Goal: Transaction & Acquisition: Obtain resource

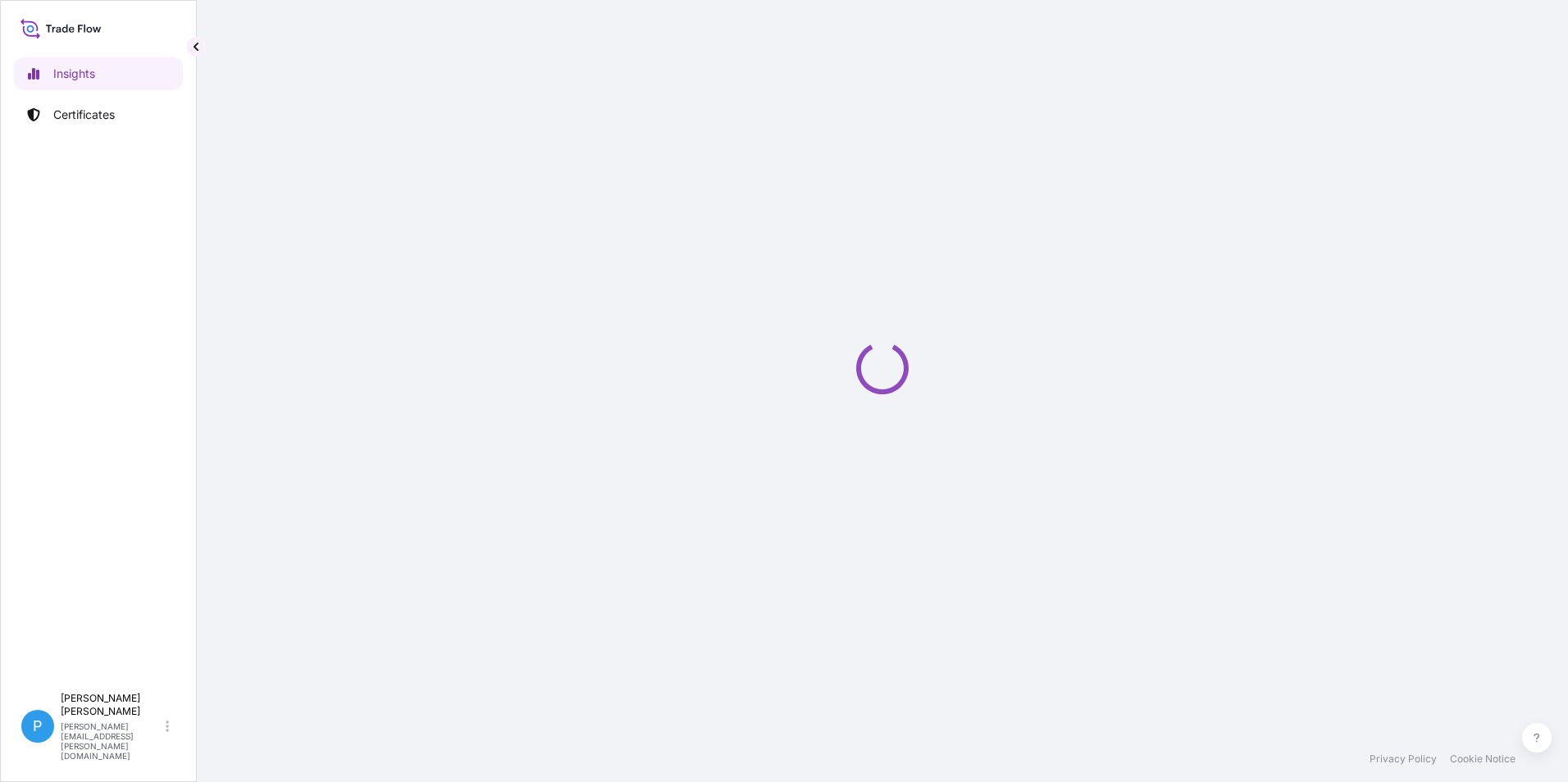
select select "2025"
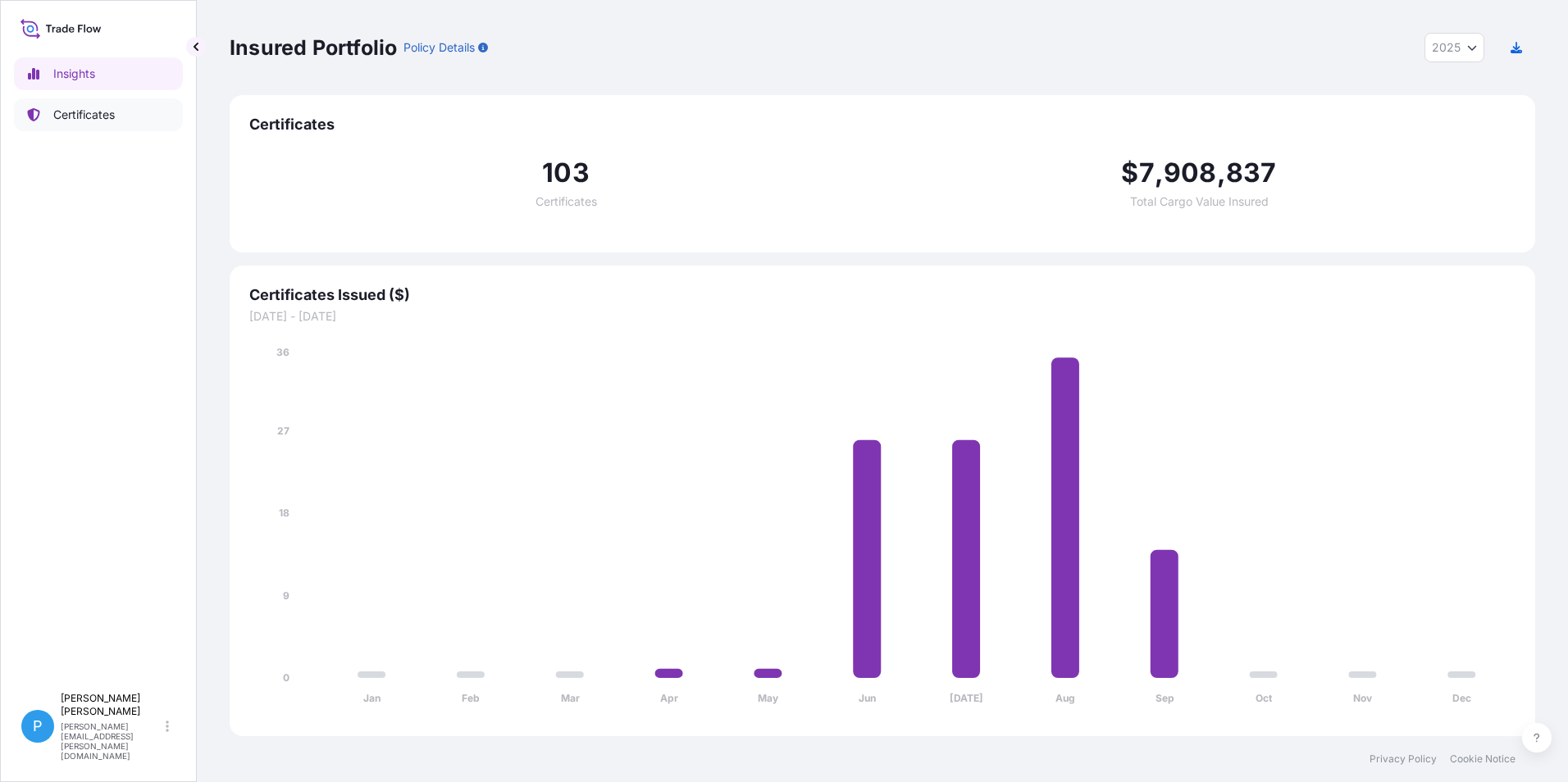
click at [104, 116] on p "Certificates" at bounding box center [84, 114] width 62 height 16
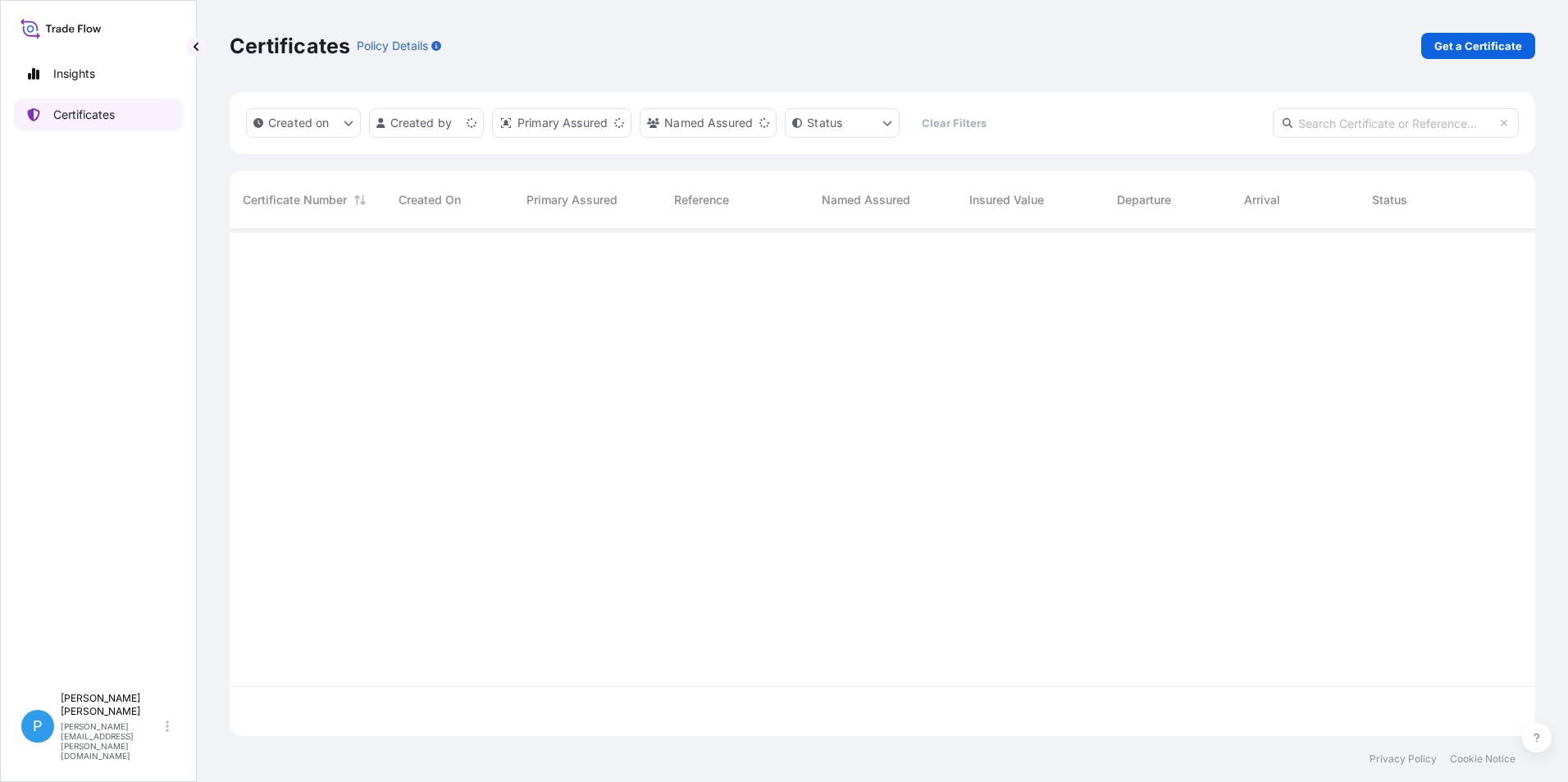
scroll to position [504, 1294]
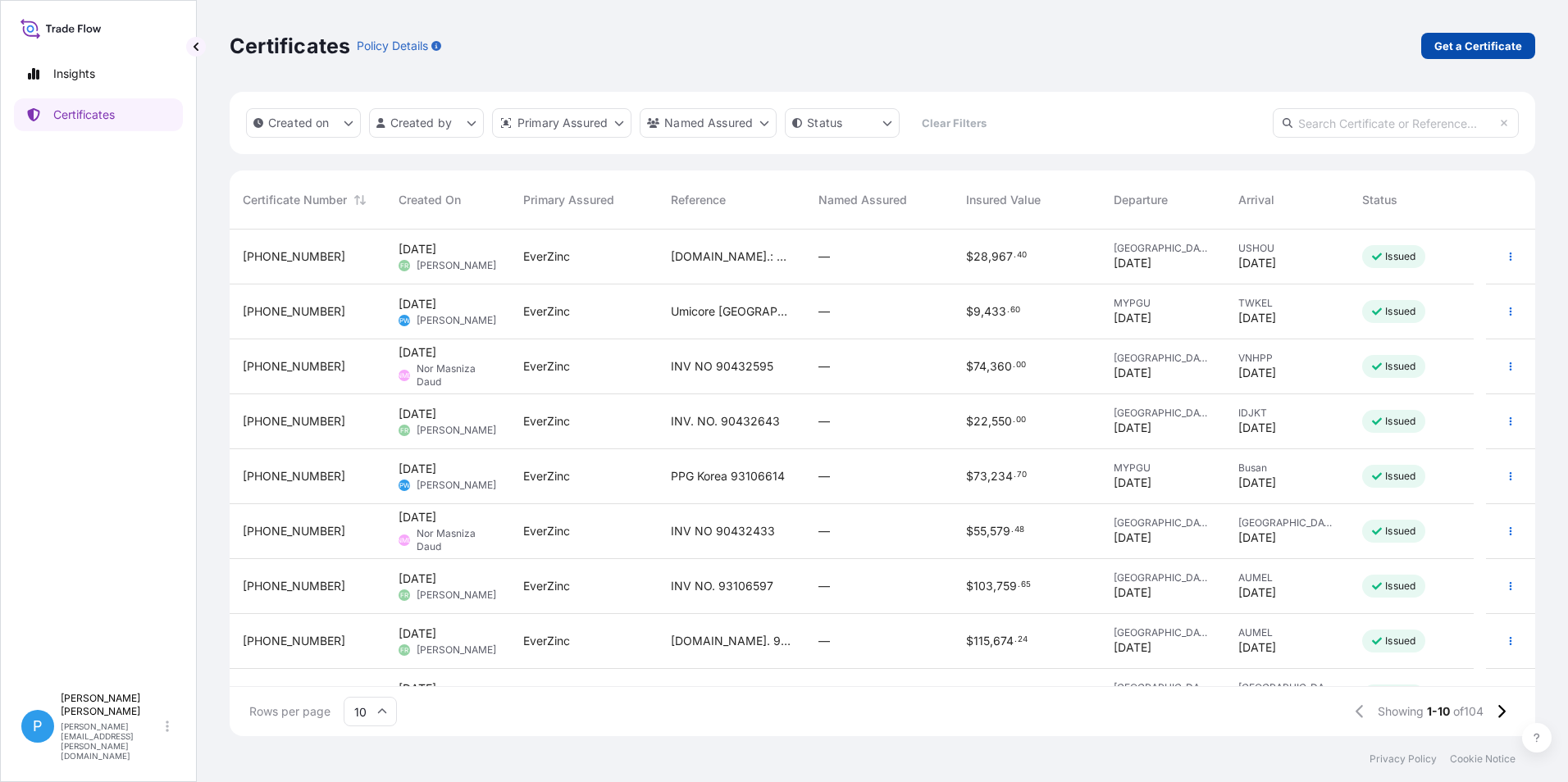
click at [1463, 46] on p "Get a Certificate" at bounding box center [1479, 46] width 88 height 16
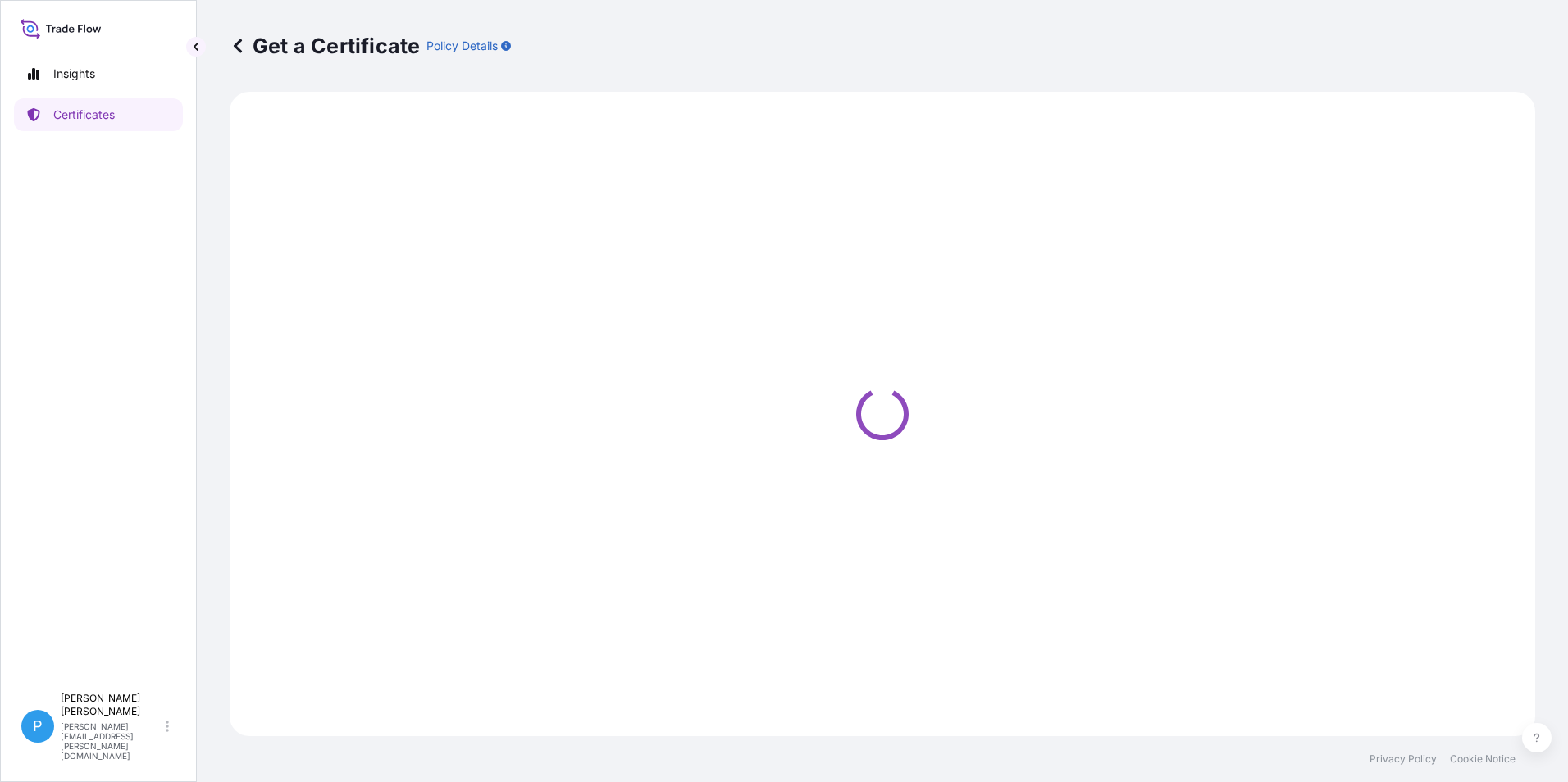
select select "Road / Inland"
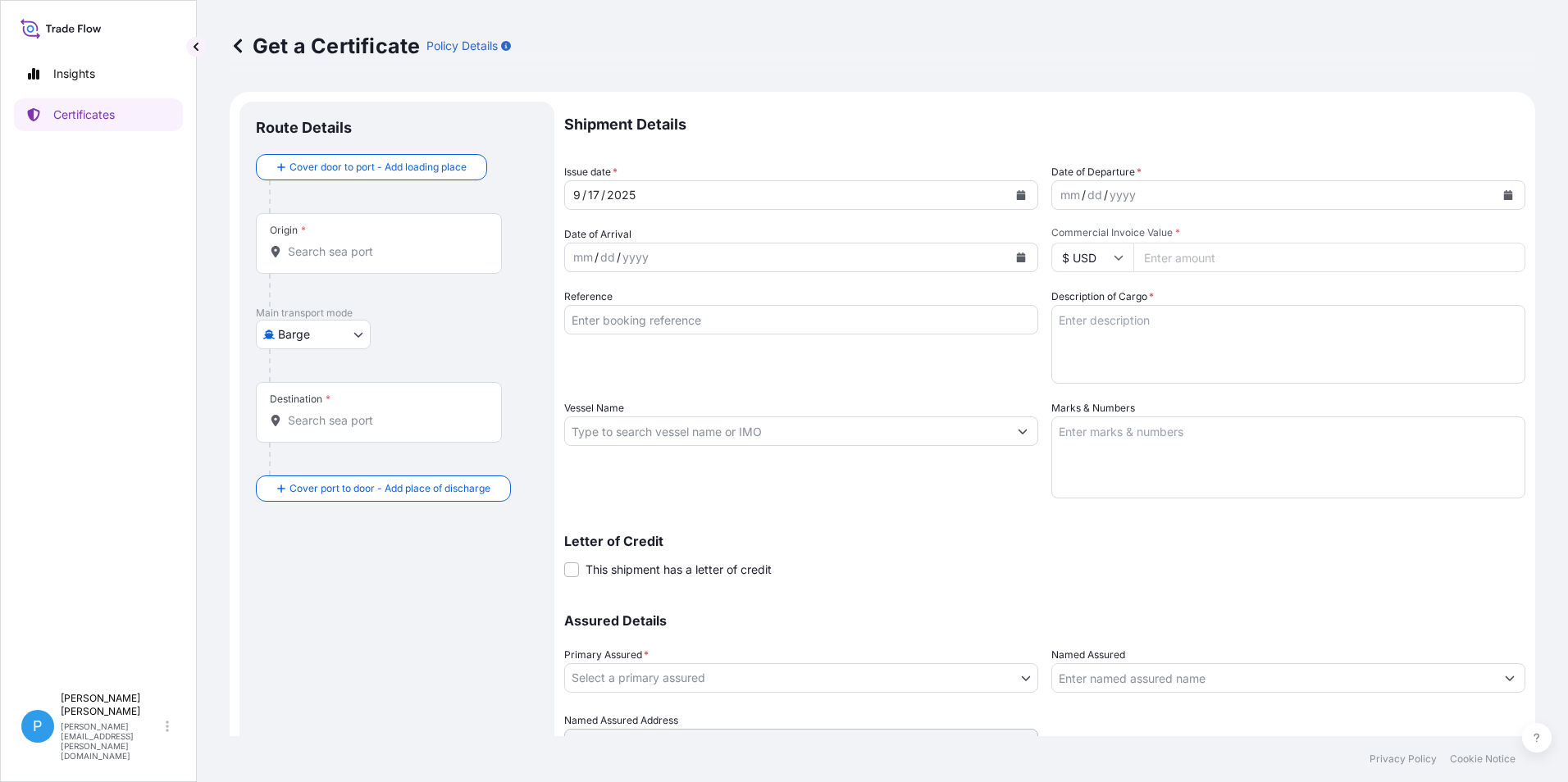
click at [356, 344] on body "Insights Certificates P Perline Wong perline.wong@everzinc.com Get a Certificat…" at bounding box center [784, 391] width 1568 height 782
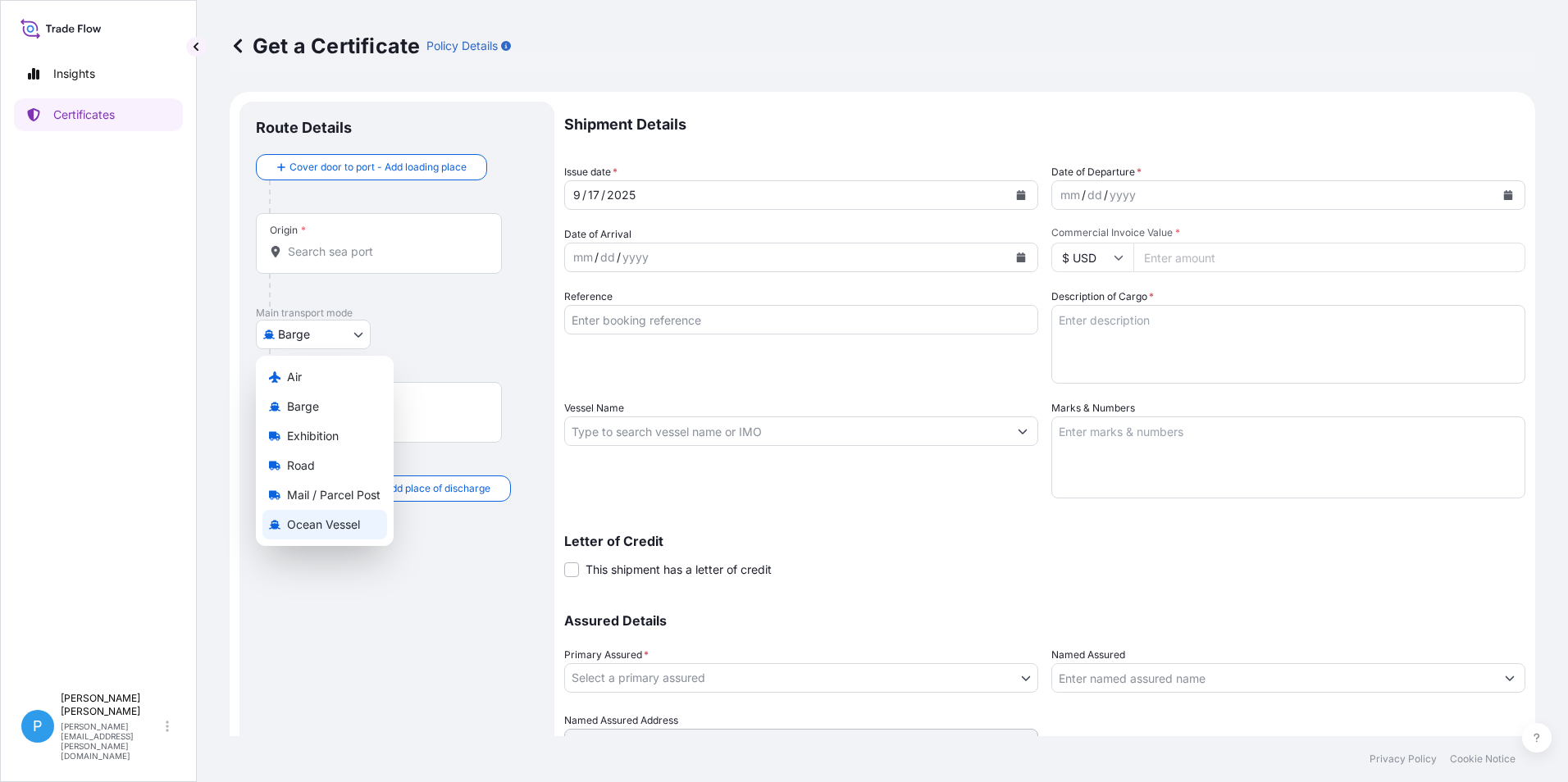
click at [294, 526] on span "Ocean Vessel" at bounding box center [323, 524] width 73 height 16
select select "Ocean Vessel"
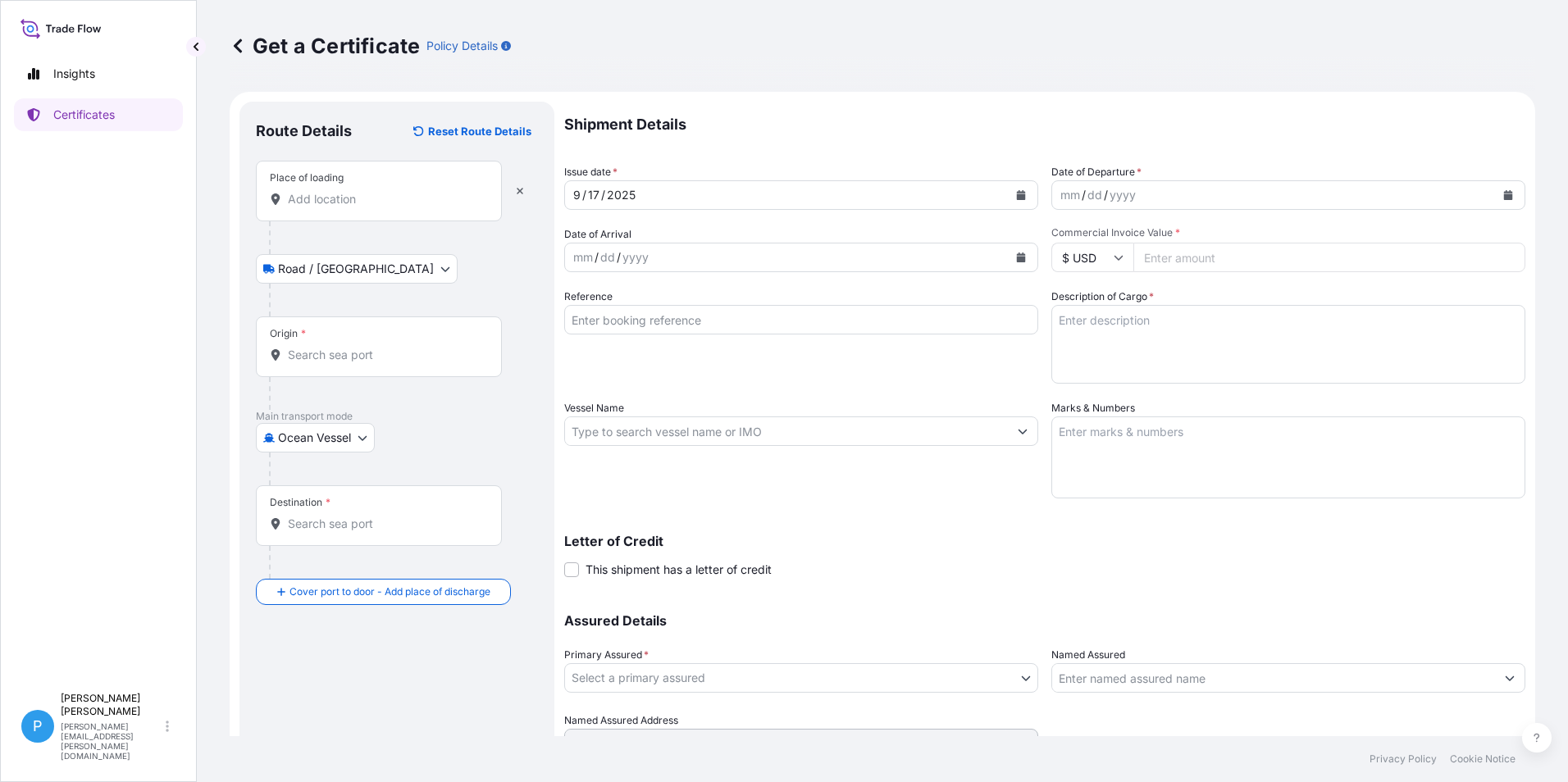
click at [326, 210] on div "Place of loading" at bounding box center [379, 191] width 246 height 61
click at [326, 207] on input "Place of loading" at bounding box center [384, 199] width 193 height 16
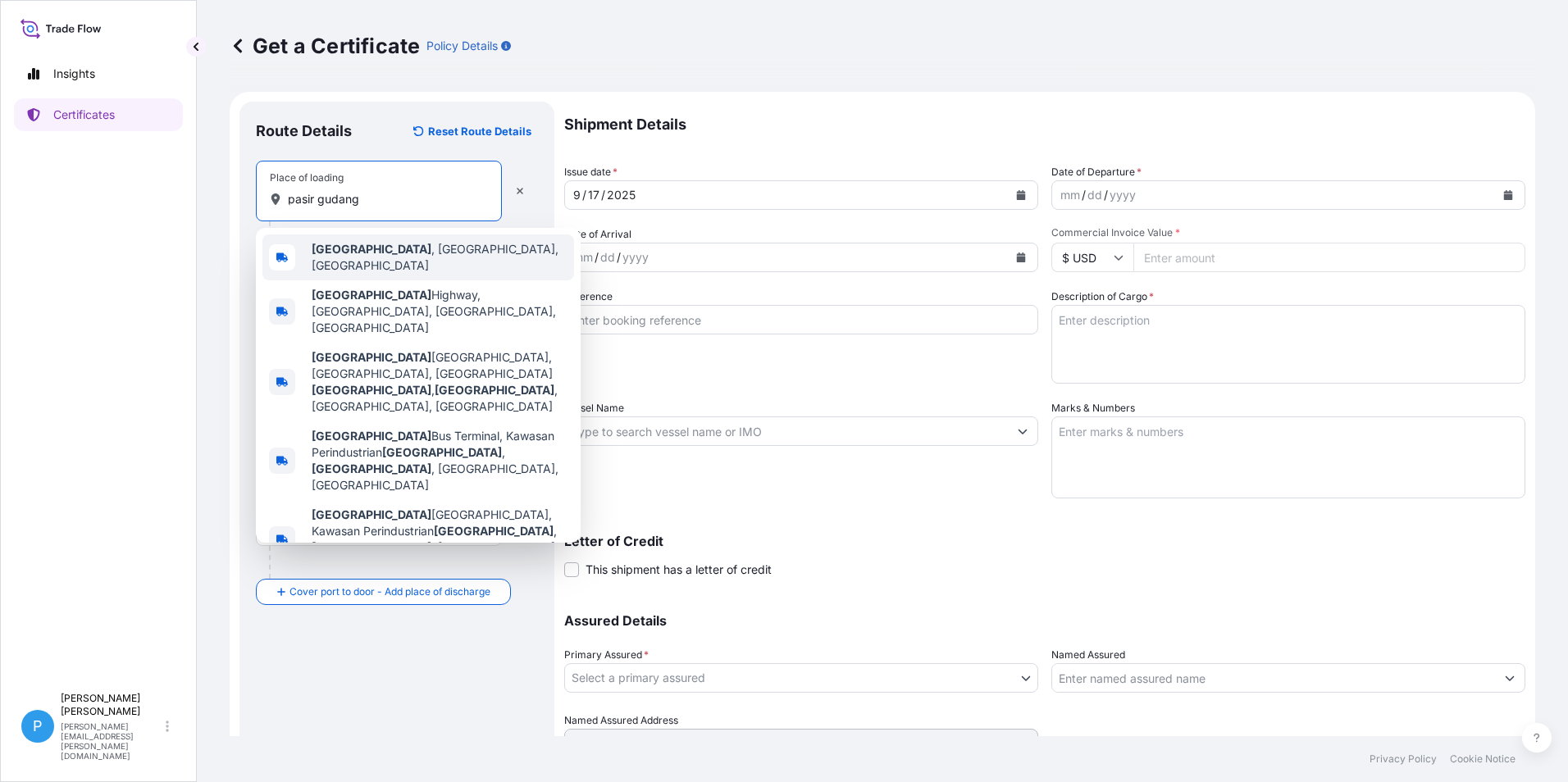
click at [362, 253] on b "Pasir Gudang" at bounding box center [371, 248] width 119 height 14
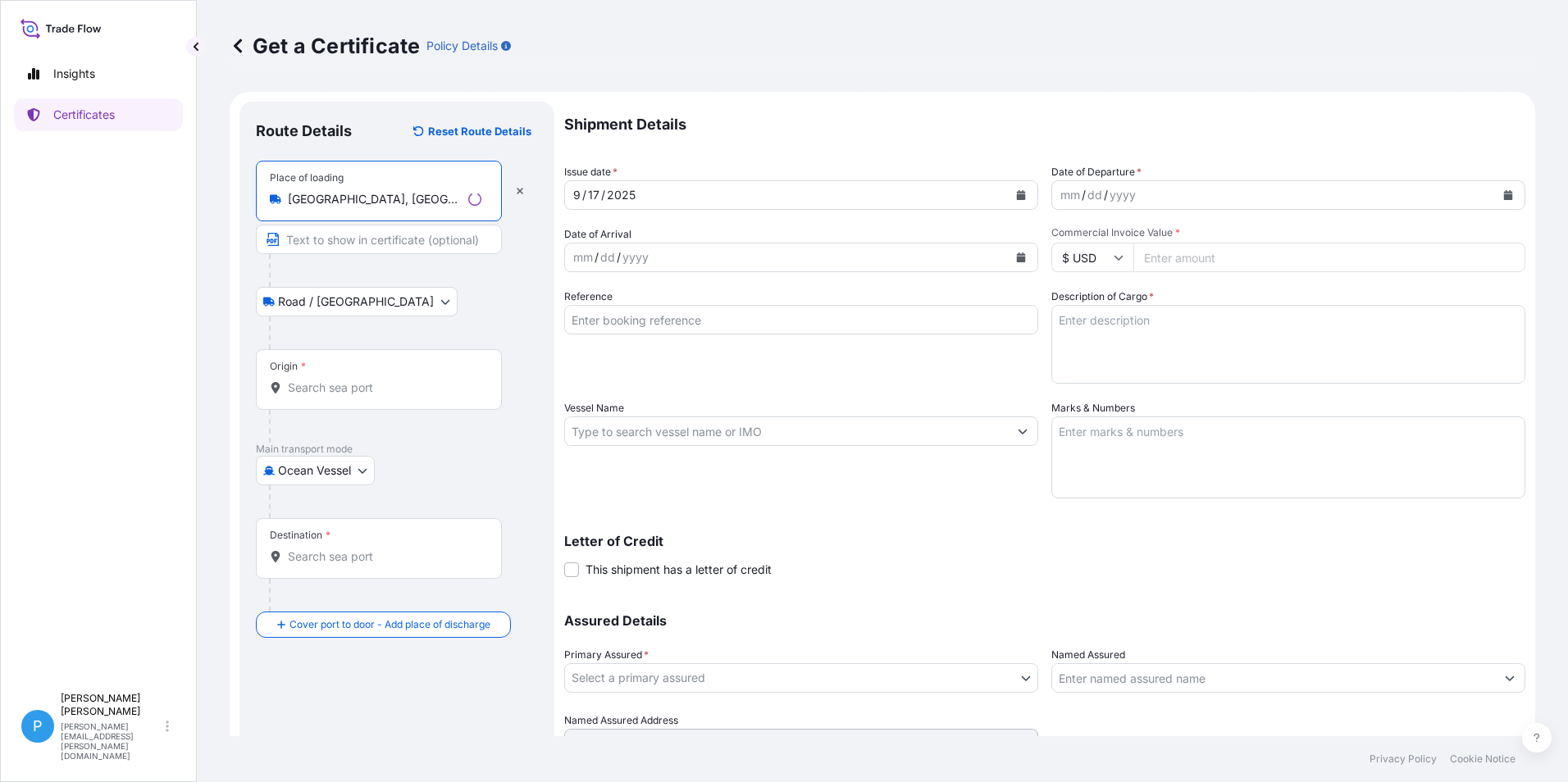
type input "Pasir Gudang, Johor, Malaysia"
click at [303, 302] on body "5 options available. 1 option available. 0 options available. 5 options availab…" at bounding box center [784, 391] width 1568 height 782
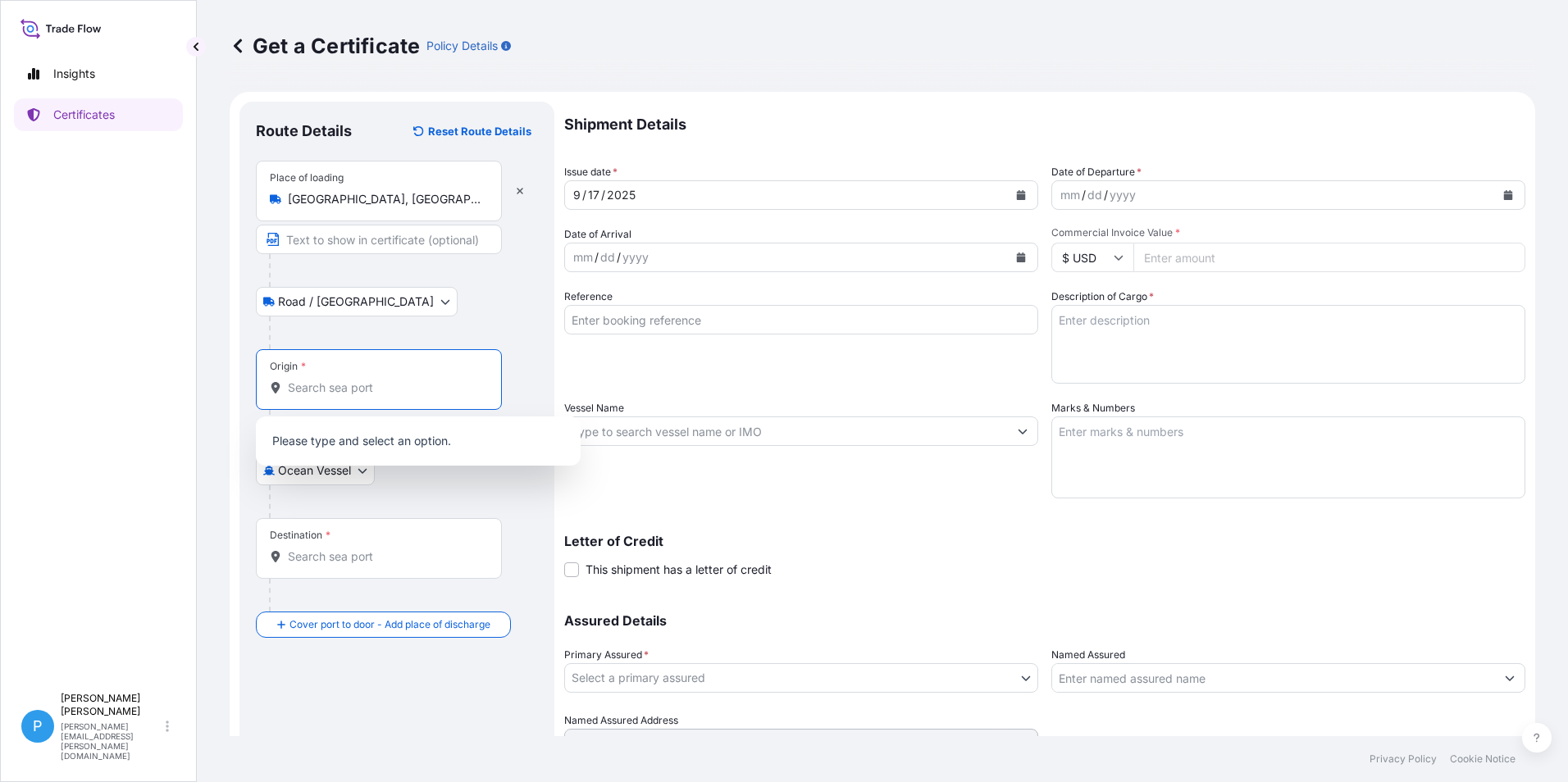
click at [306, 391] on input "Origin *" at bounding box center [384, 388] width 193 height 16
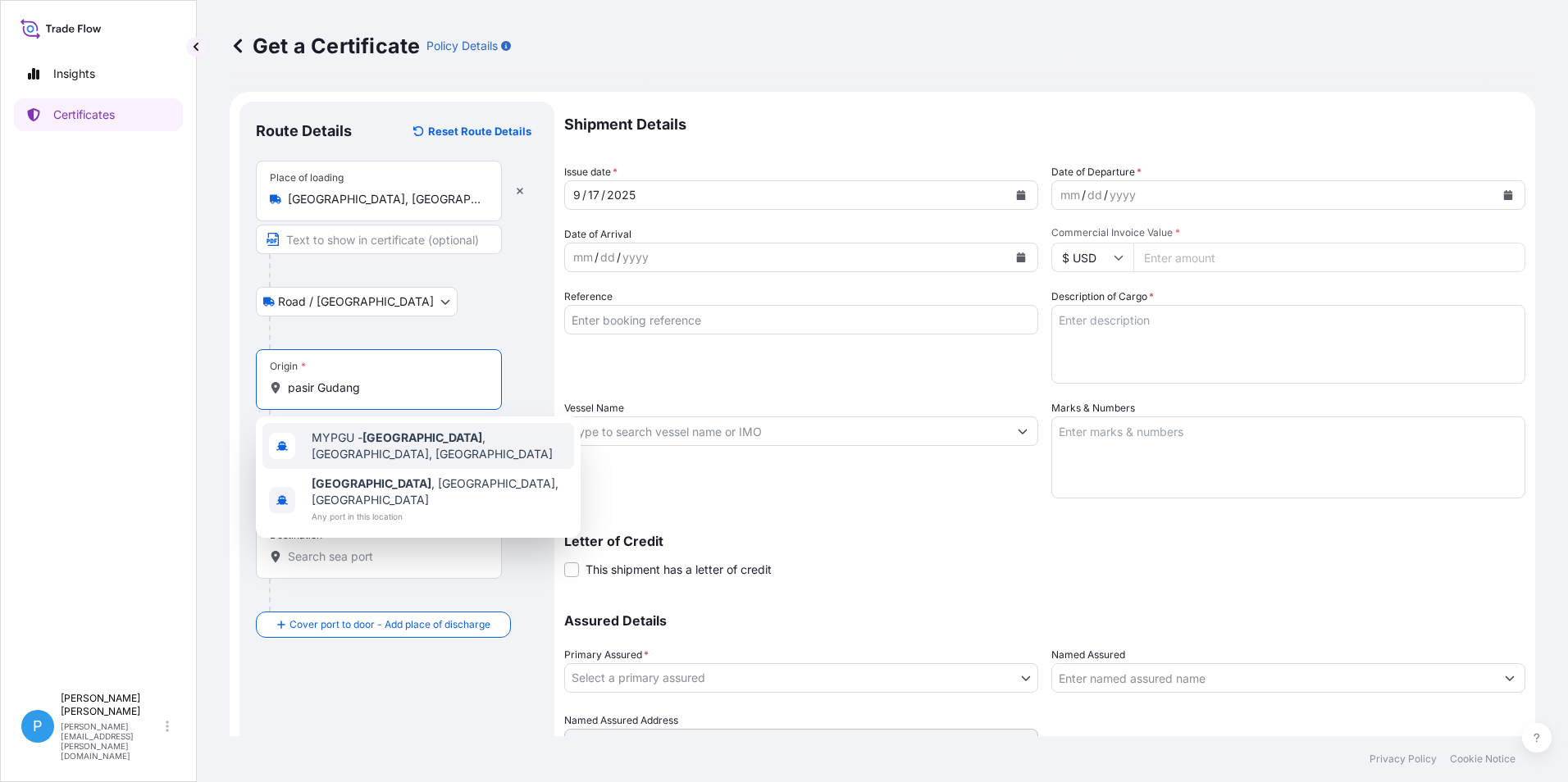
click at [353, 439] on span "MYPGU - Pasir Gudang , Johor, Malaysia" at bounding box center [440, 446] width 256 height 33
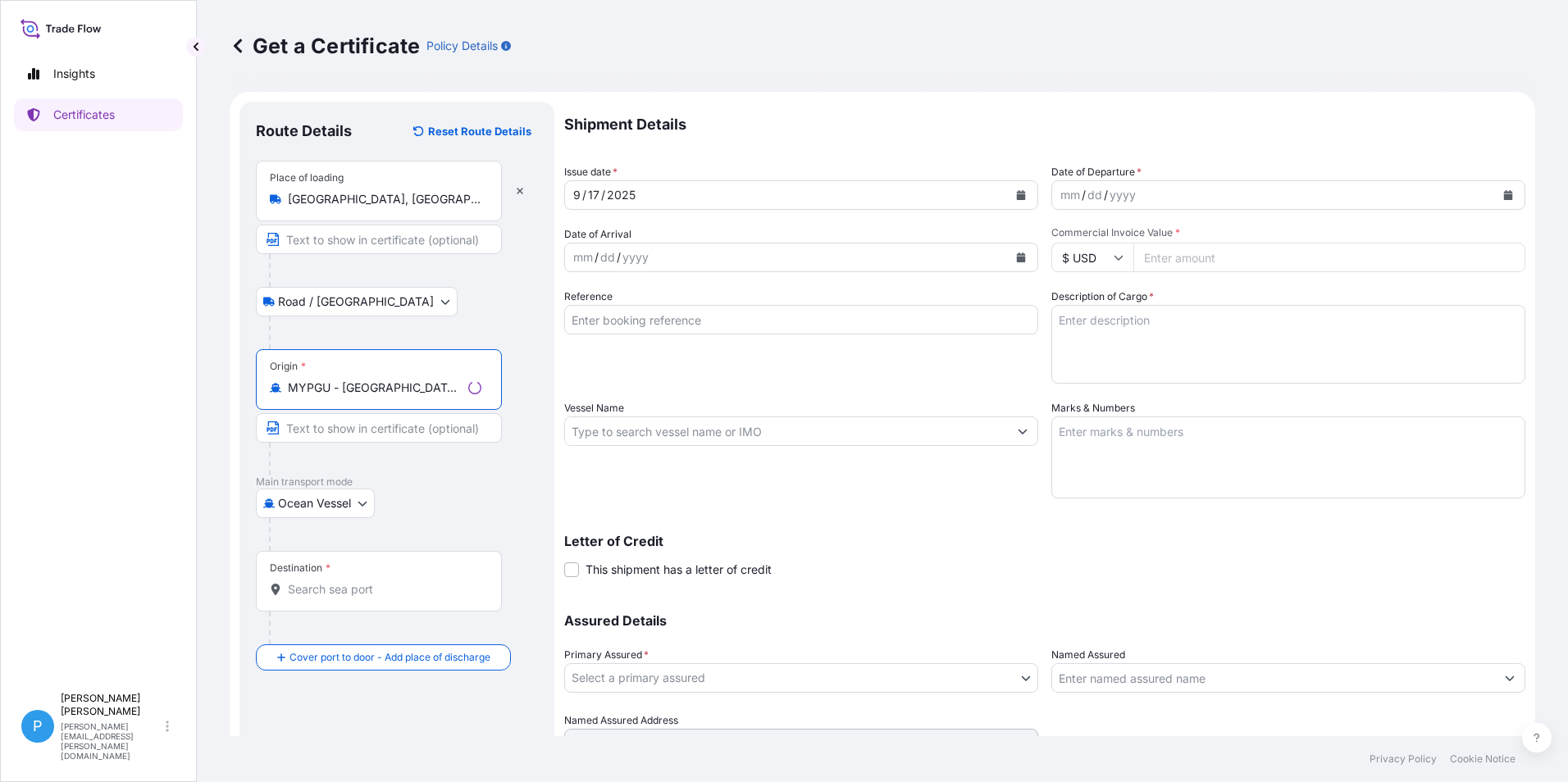
type input "MYPGU - Pasir Gudang, Johor, Malaysia"
click at [309, 592] on input "Destination *" at bounding box center [384, 589] width 193 height 16
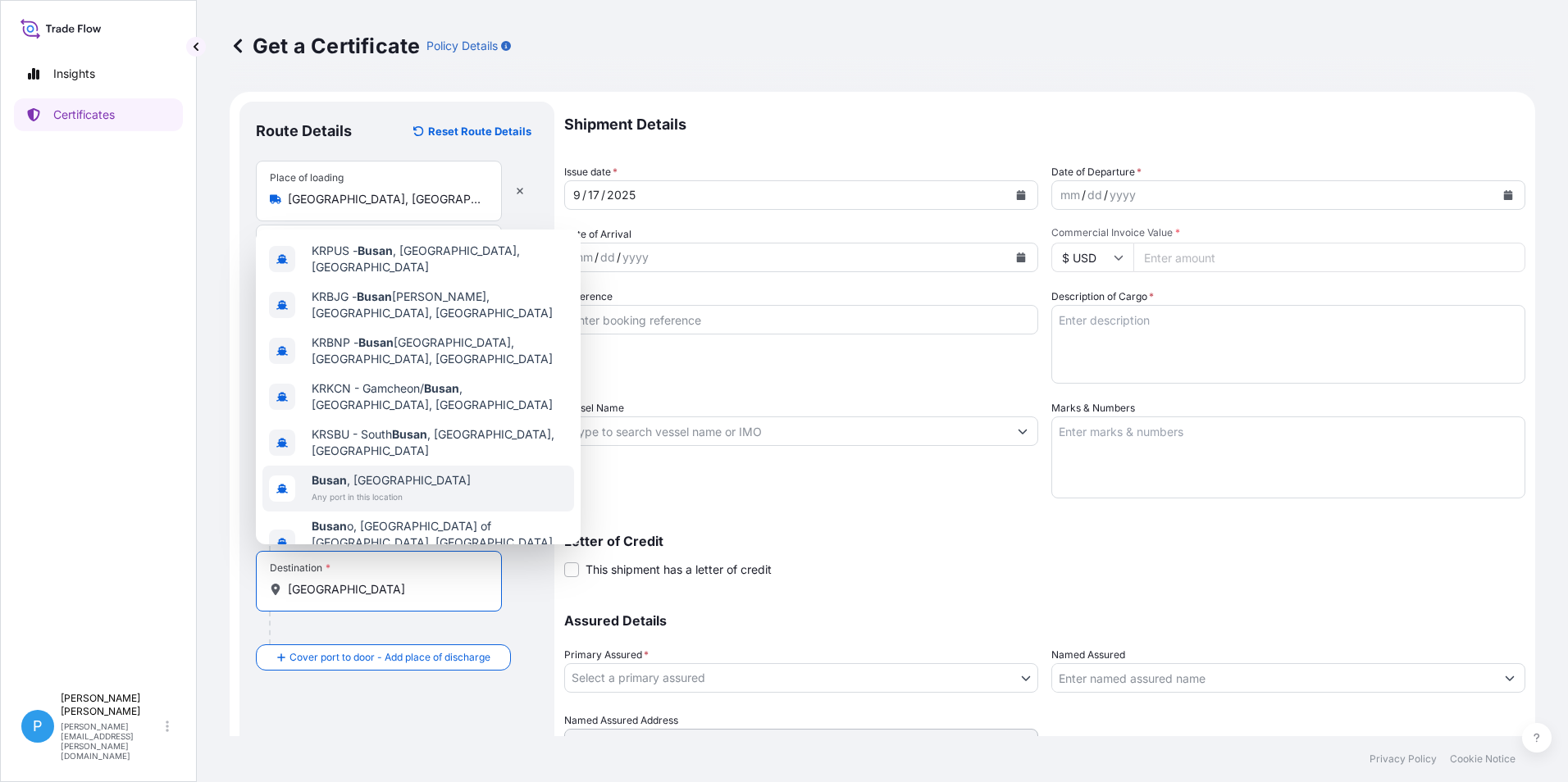
click at [362, 473] on span "Busan , South Korea" at bounding box center [391, 480] width 159 height 16
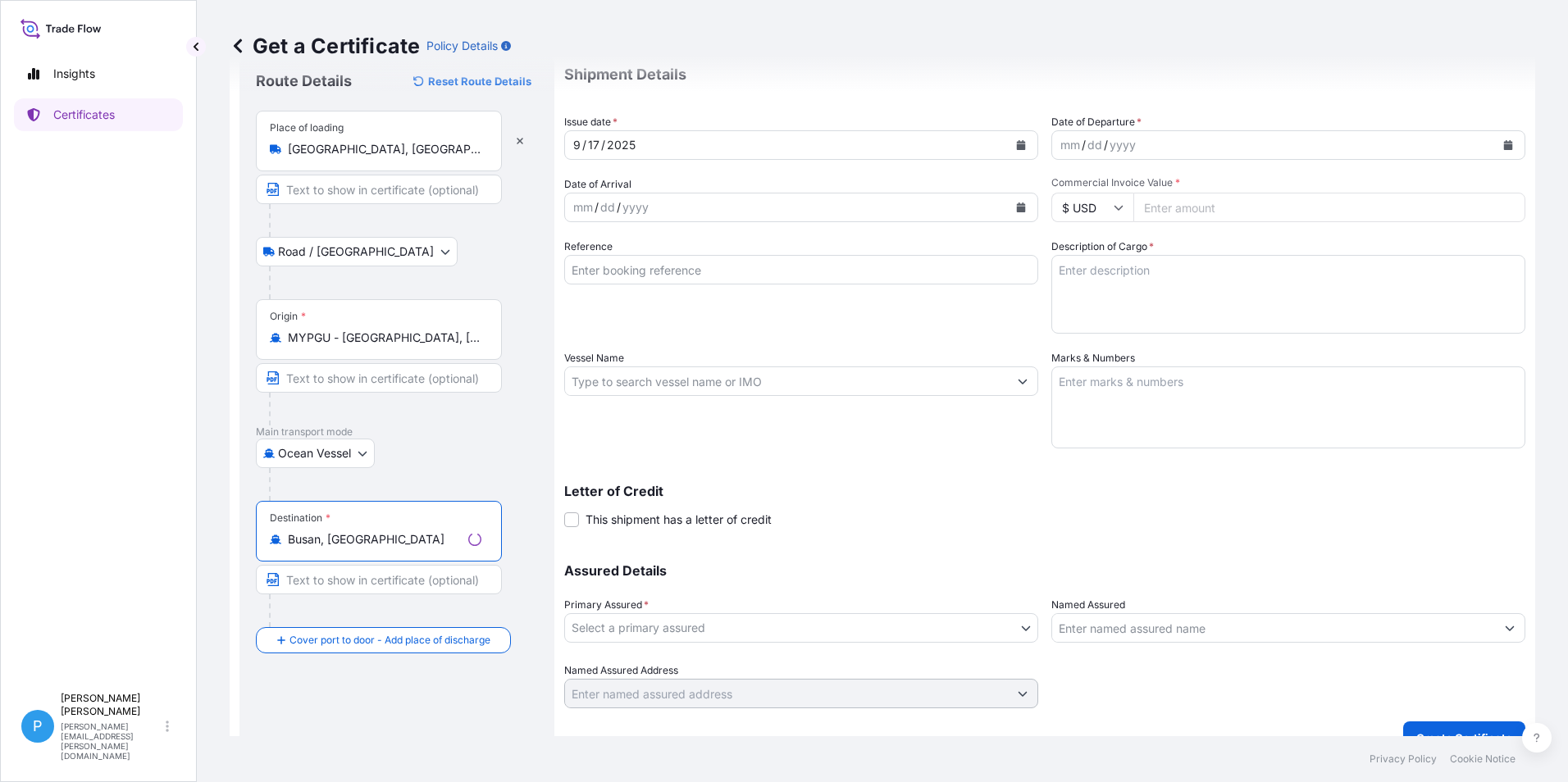
scroll to position [78, 0]
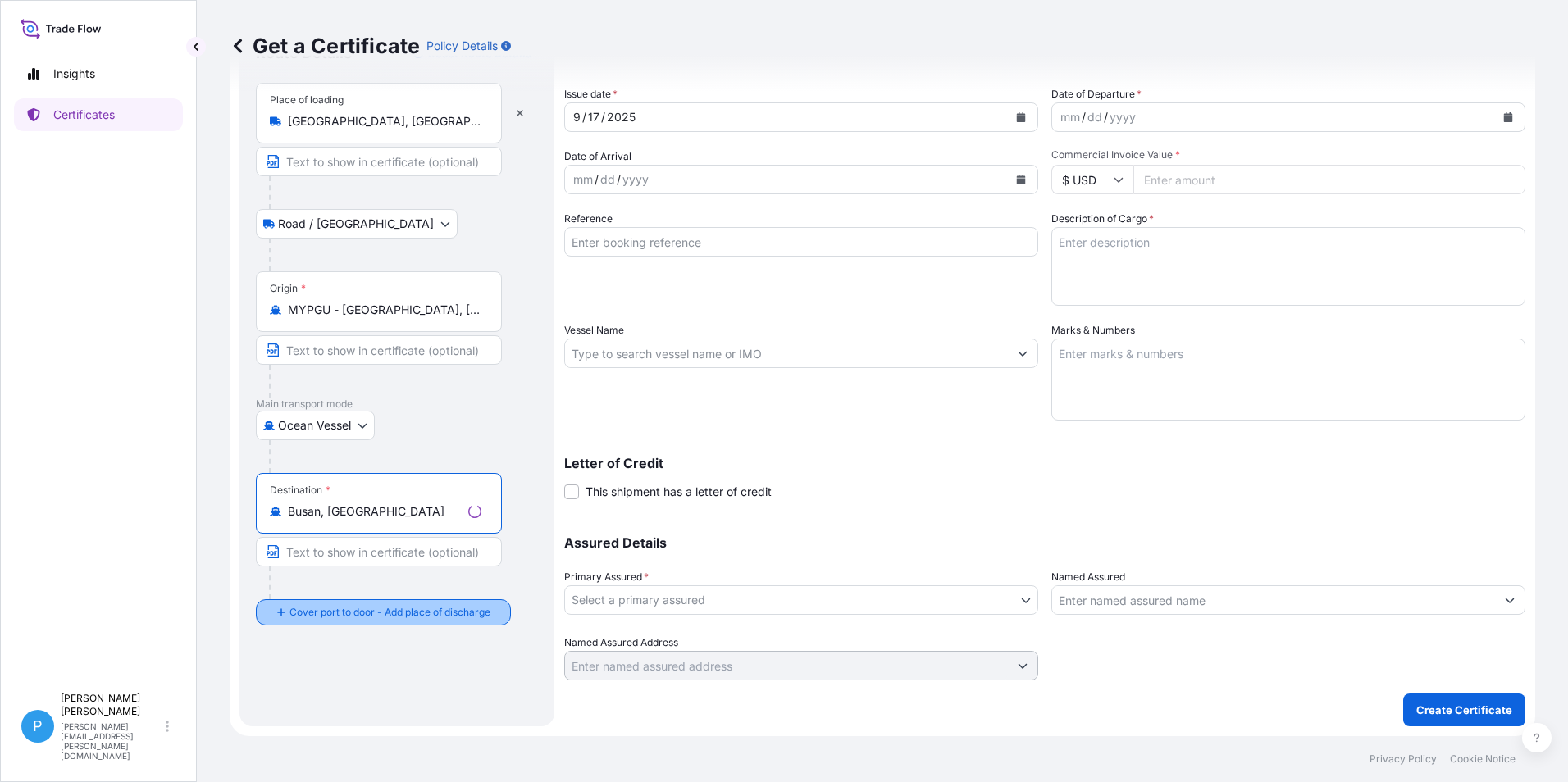
type input "Busan, South Korea"
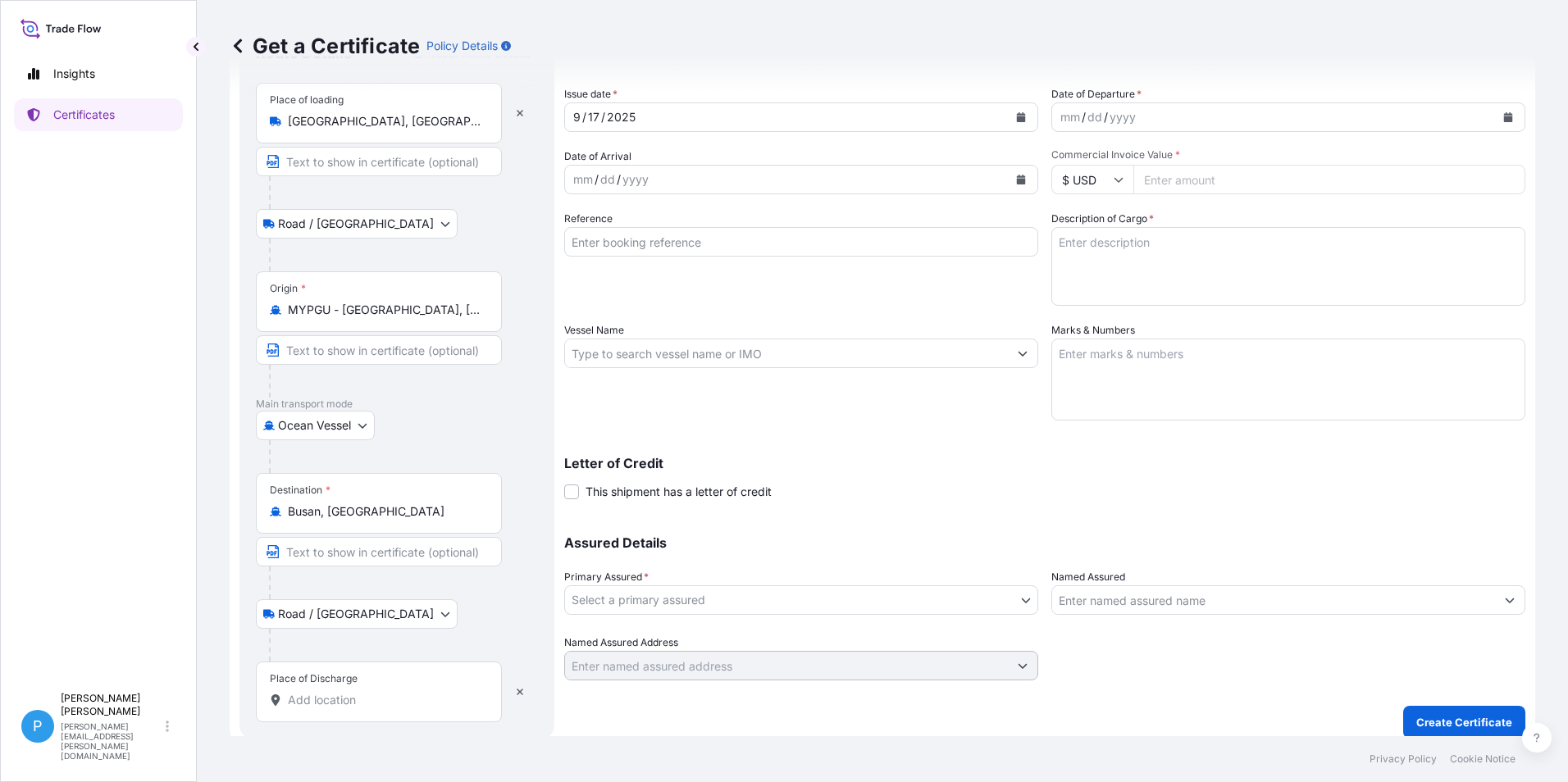
click at [315, 704] on input "Place of Discharge" at bounding box center [384, 700] width 193 height 16
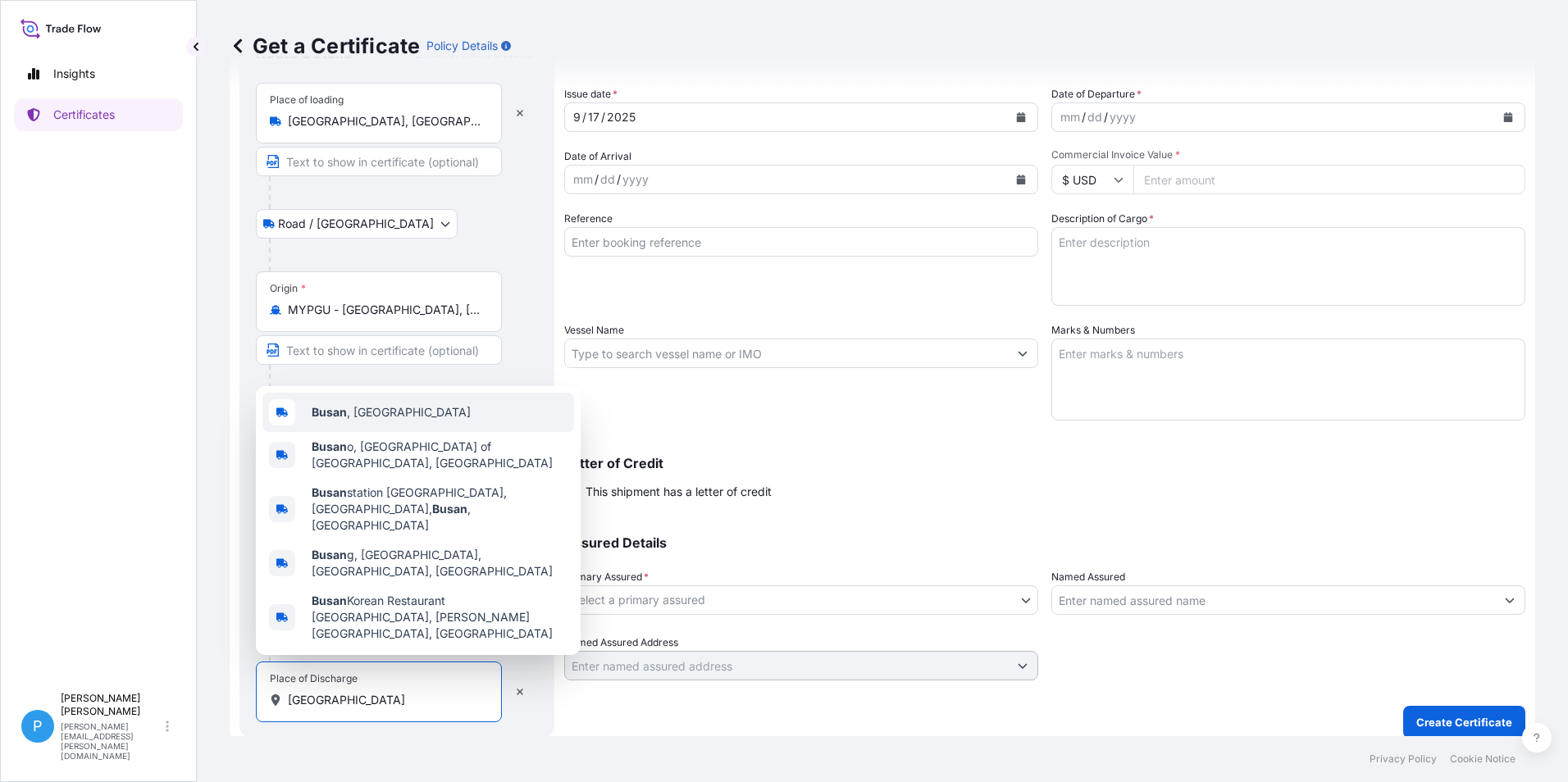
click at [346, 419] on b "Busan" at bounding box center [329, 412] width 35 height 14
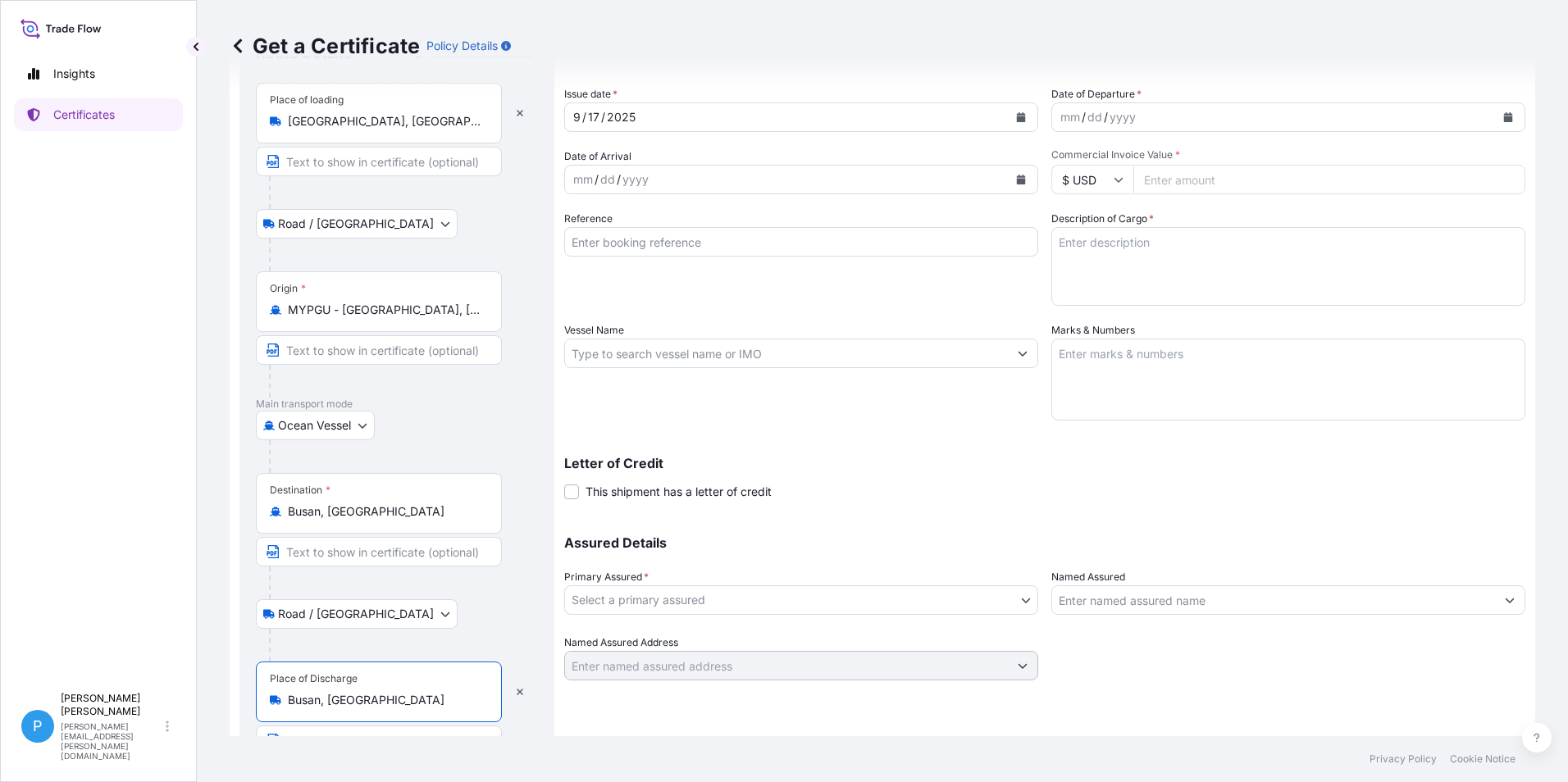
type input "Busan, South Korea"
click at [1016, 175] on icon "Calendar" at bounding box center [1020, 179] width 9 height 9
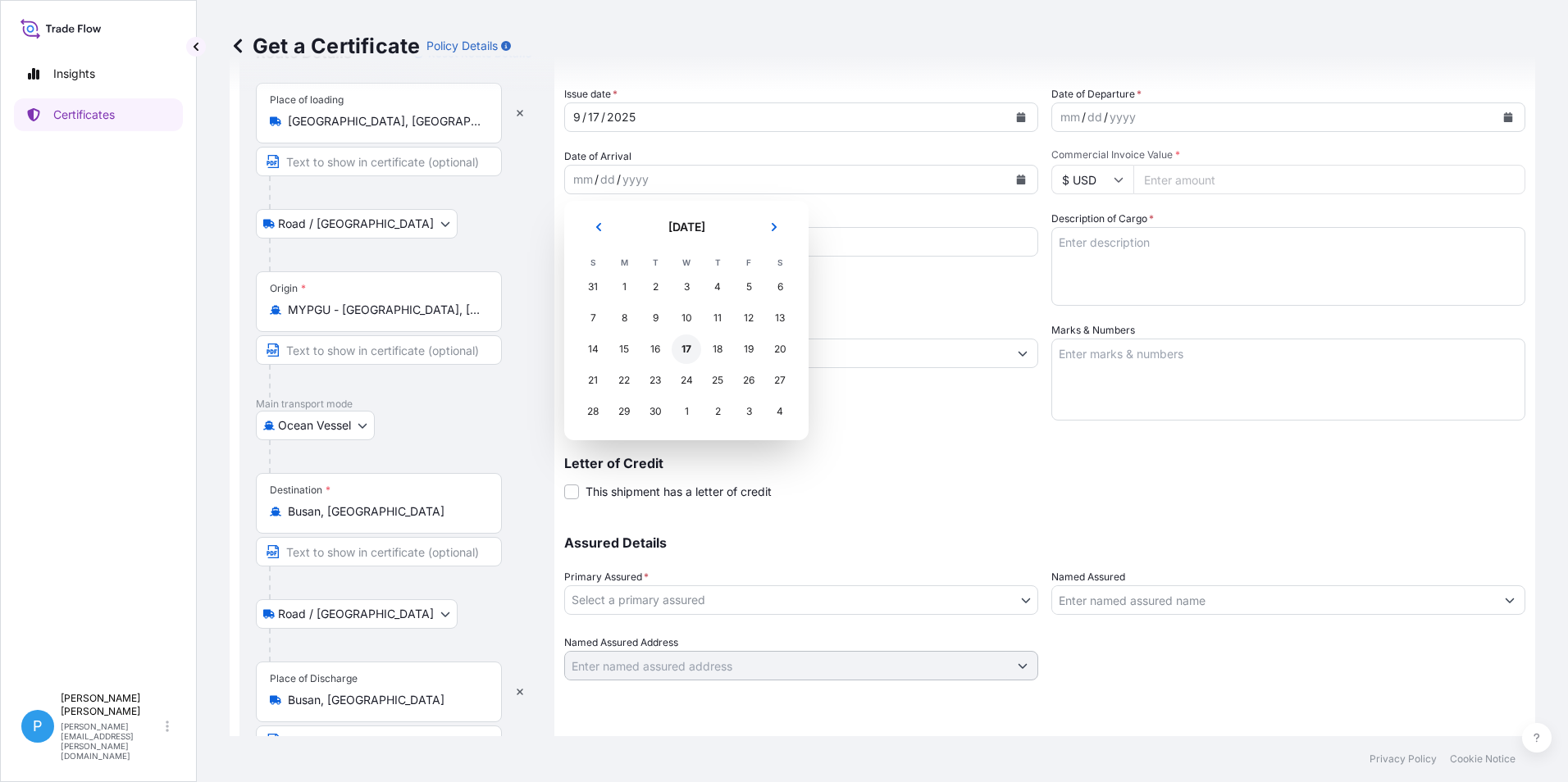
click at [689, 345] on div "17" at bounding box center [686, 349] width 29 height 29
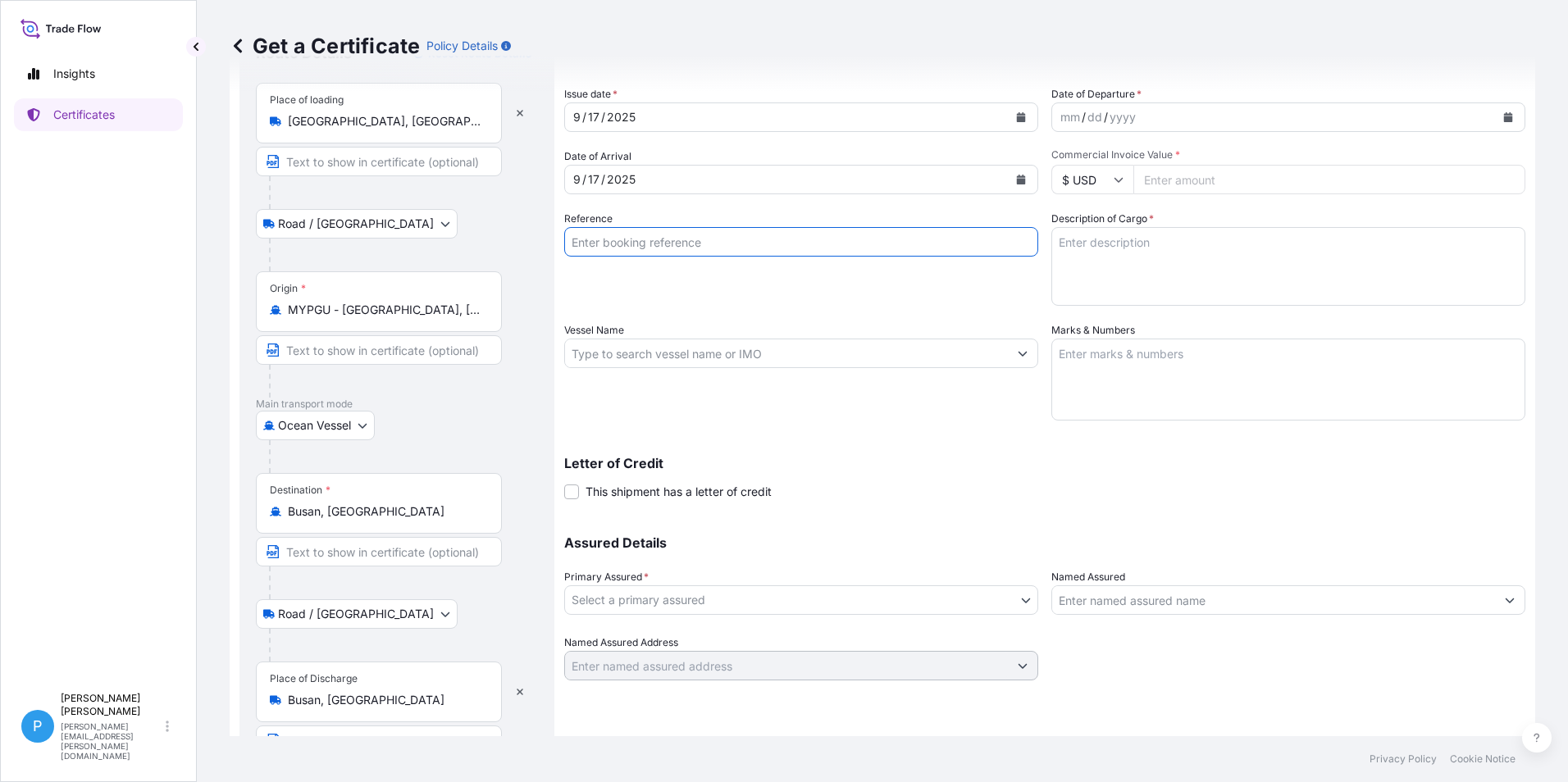
click at [630, 244] on input "Reference" at bounding box center [800, 241] width 474 height 29
type input "PPG Korea 93106644"
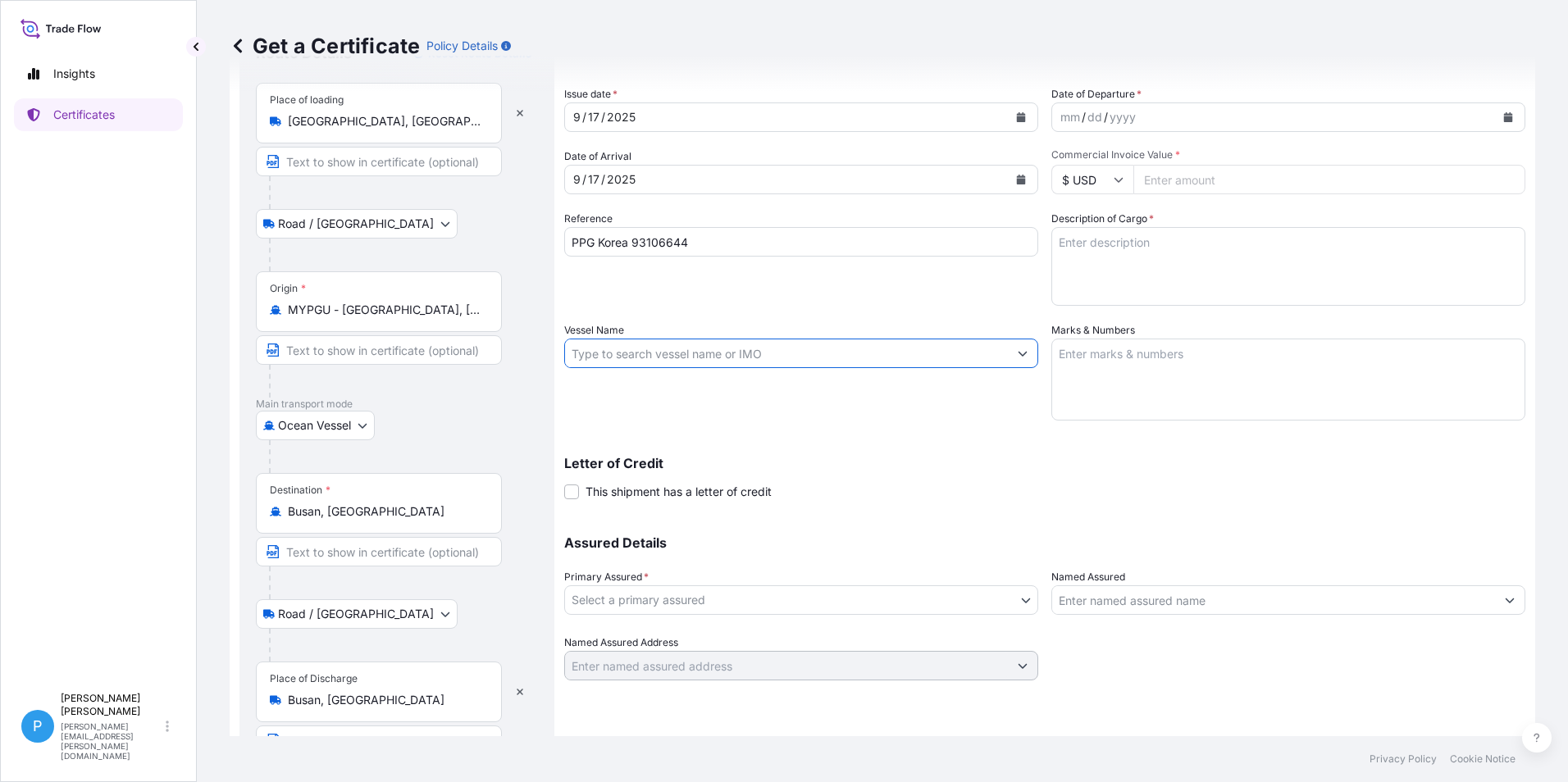
click at [581, 358] on input "Vessel Name" at bounding box center [786, 353] width 443 height 29
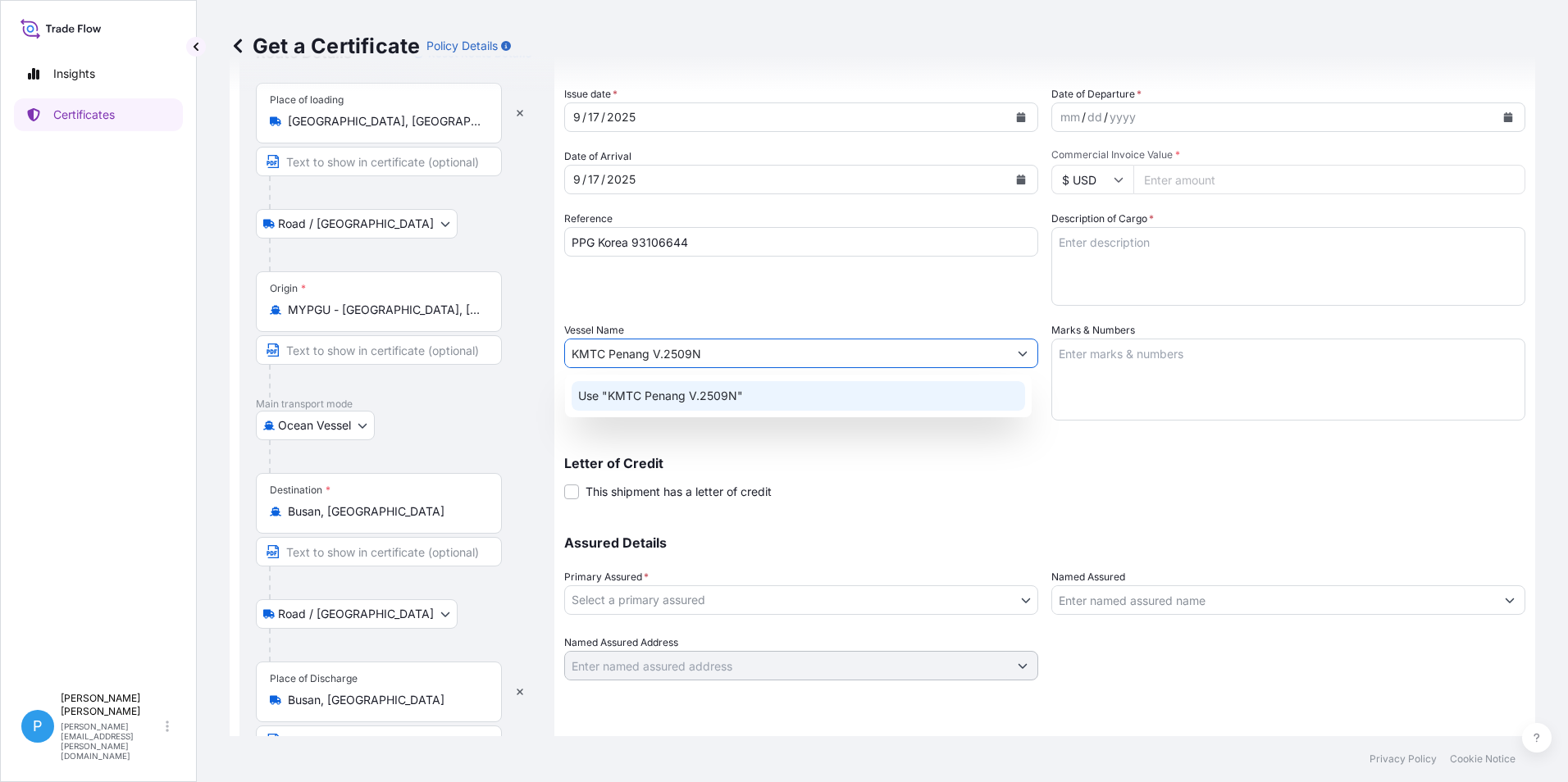
click at [661, 394] on p "Use "KMTC Penang V.2509N"" at bounding box center [661, 395] width 165 height 16
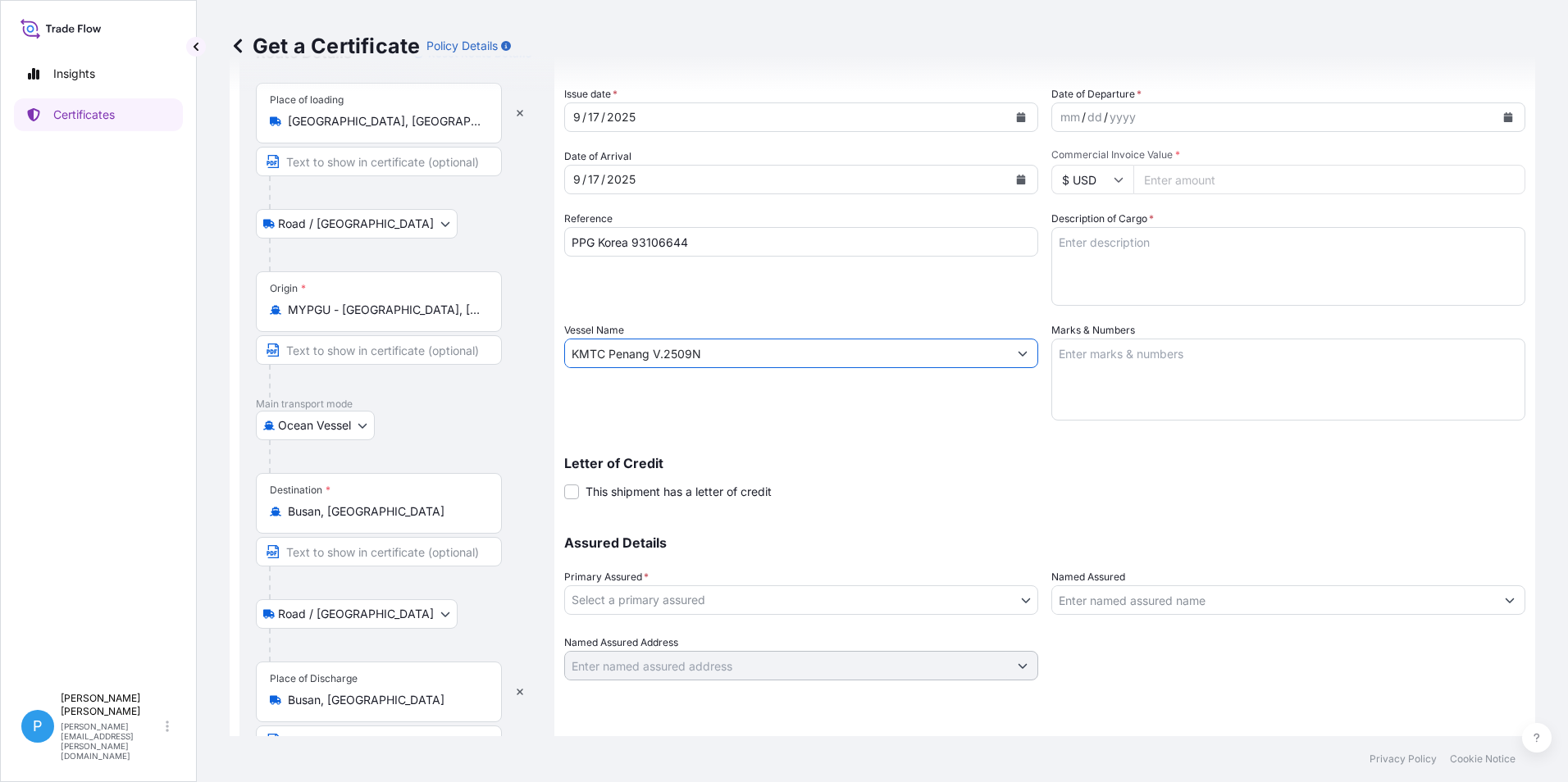
type input "KMTC Penang V.2509N"
click at [1504, 118] on icon "Calendar" at bounding box center [1509, 117] width 9 height 9
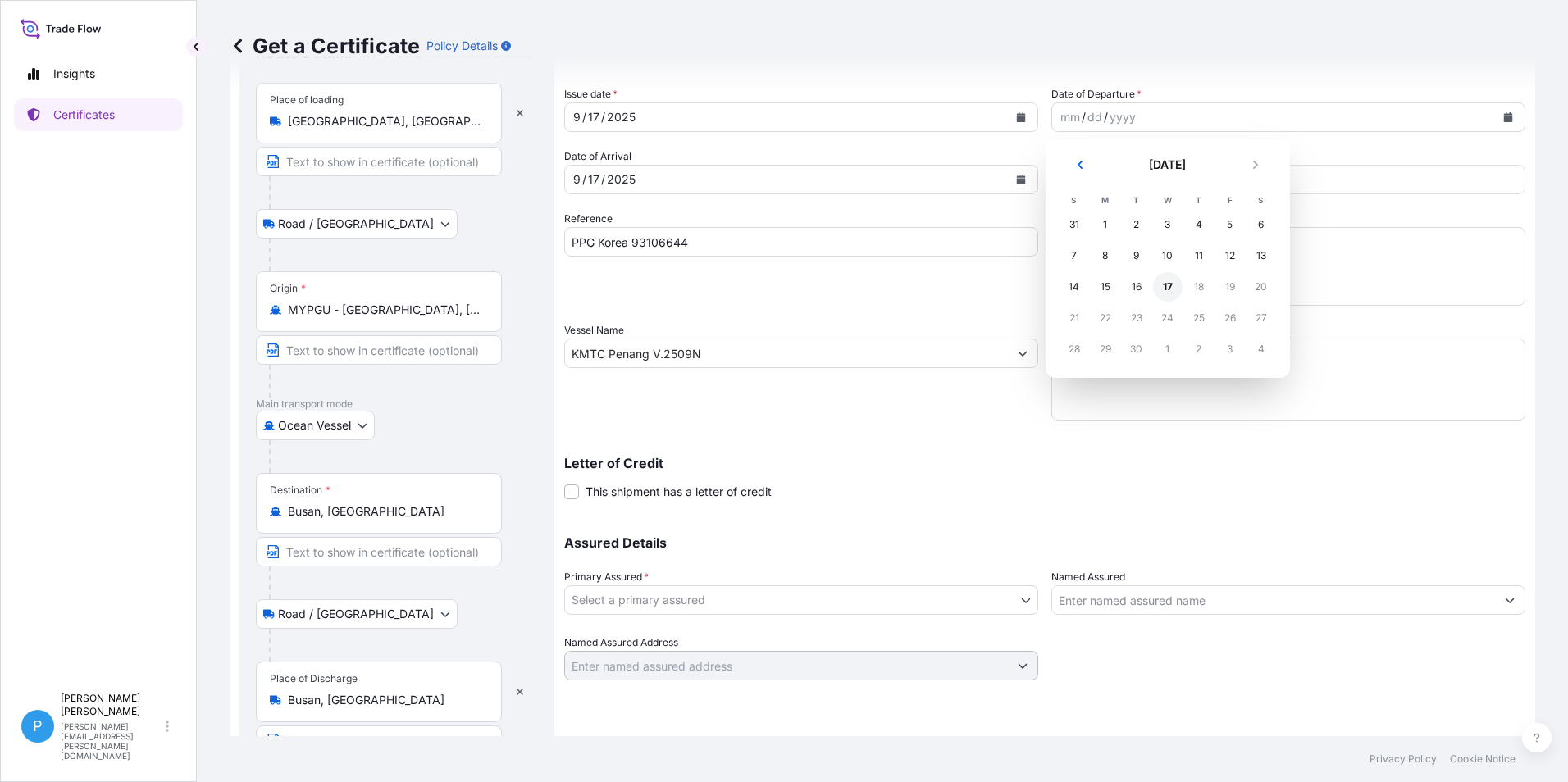
click at [1167, 291] on div "17" at bounding box center [1168, 287] width 29 height 29
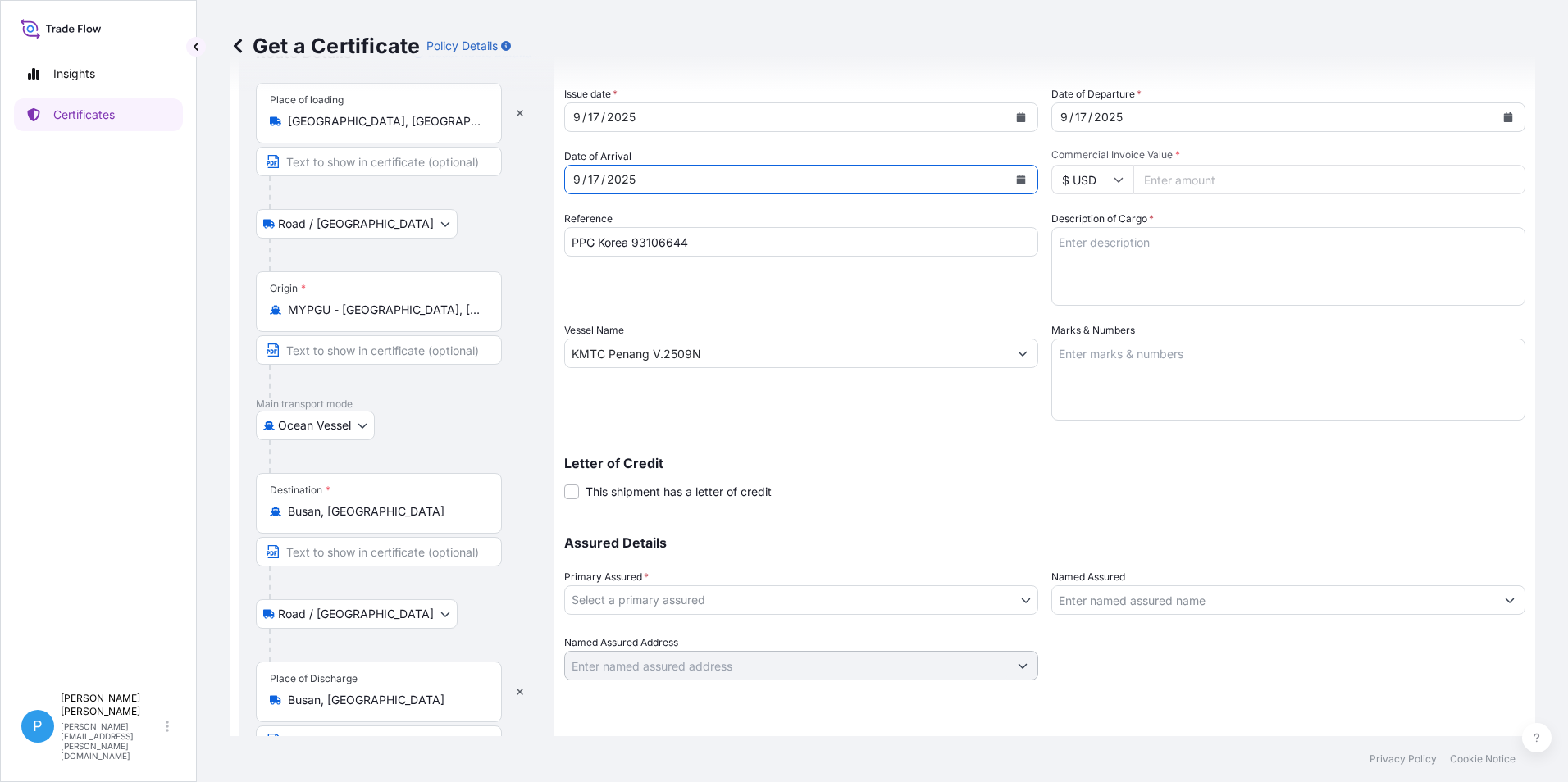
click at [1016, 174] on icon "Calendar" at bounding box center [1020, 179] width 9 height 9
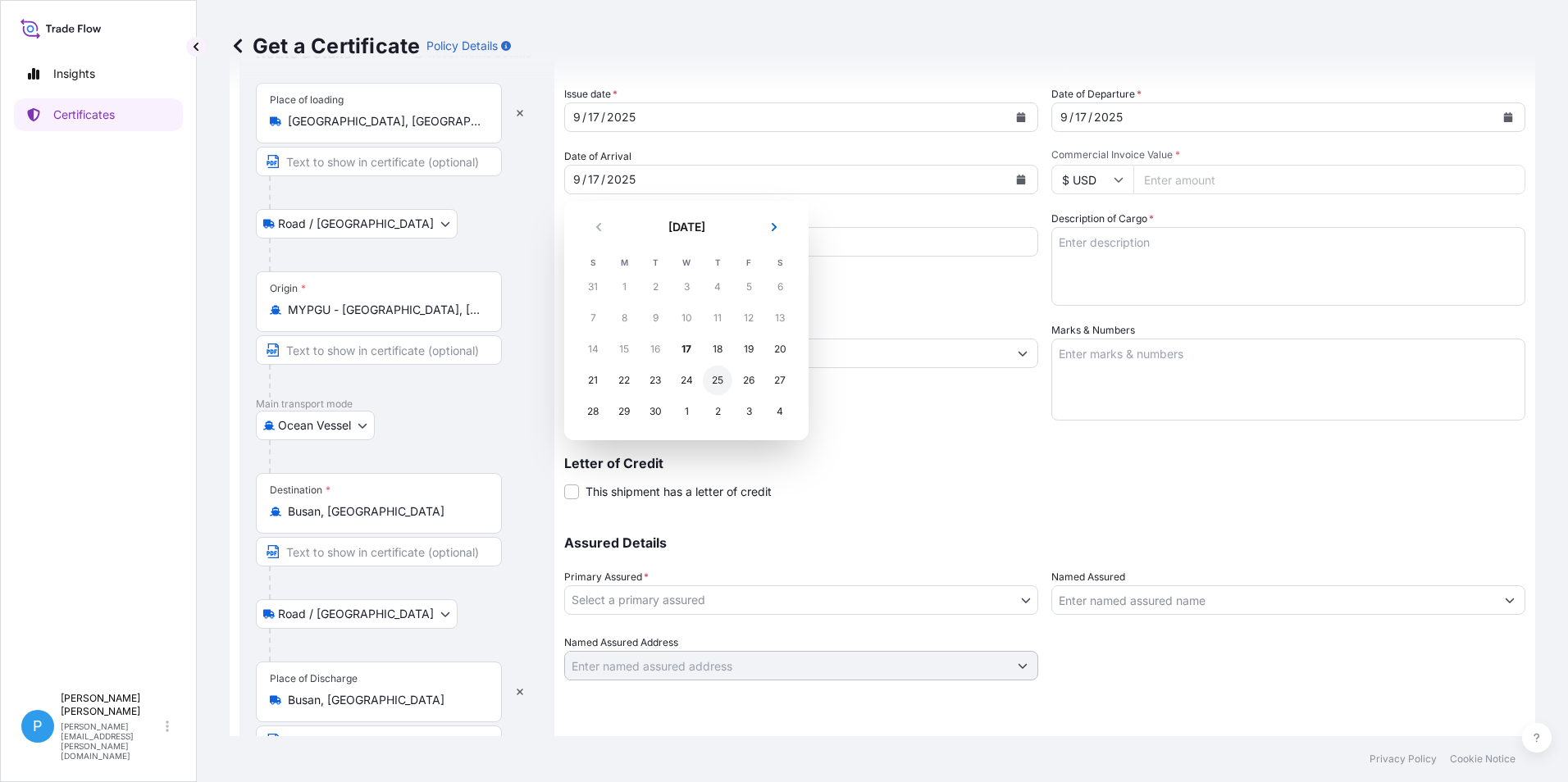
click at [719, 381] on div "25" at bounding box center [718, 381] width 29 height 29
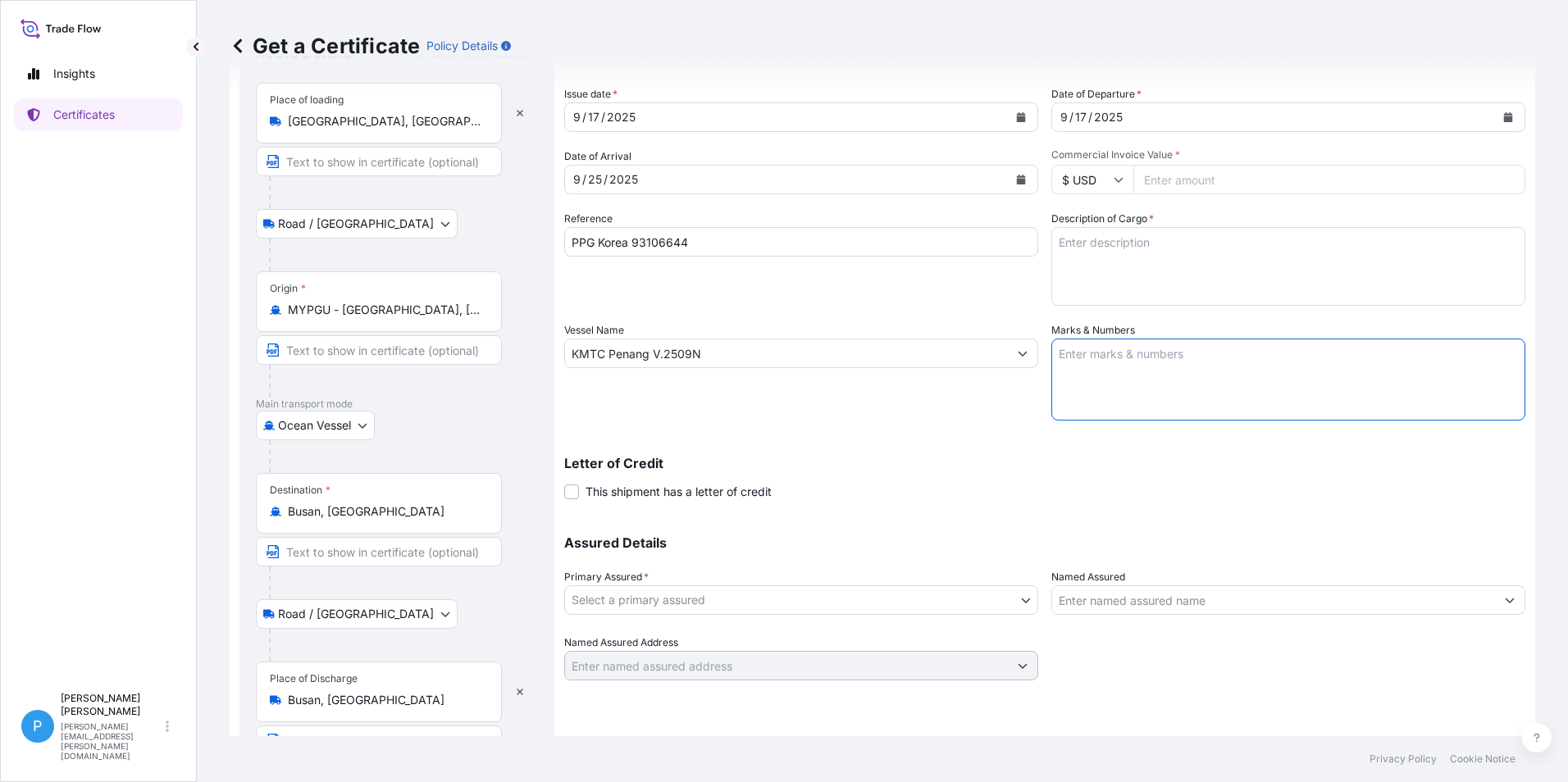
click at [1114, 350] on textarea "Marks & Numbers" at bounding box center [1288, 379] width 474 height 82
paste textarea "PO/NO .: PPGK20250803 /4800003308 BUSAN"
type textarea "PO/NO .: PPGK20250803 /4800003308 BUSAN"
click at [1117, 245] on textarea "Description of Cargo *" at bounding box center [1288, 266] width 474 height 79
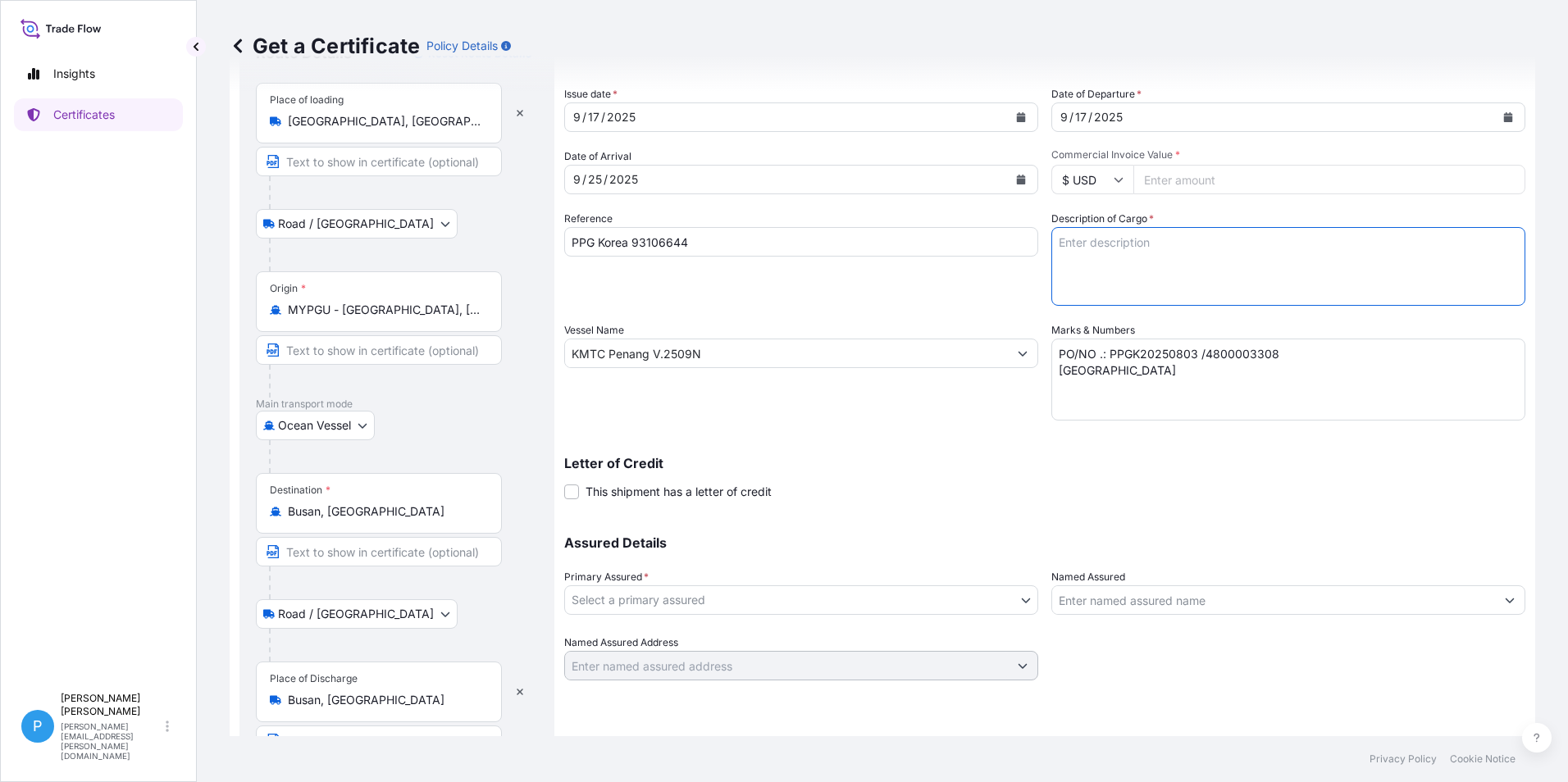
paste textarea "ZINC DUST SUPERFINE EP 40 BAGS X 500 KG 10 PALLETS GROSS WEIGHT :20,380.00 KGS …"
type textarea "ZINC DUST SUPERFINE EP 40 BAGS X 500 KG 10 PALLETS GROSS WEIGHT :20,380.00 KGS …"
click at [615, 595] on body "Insights Certificates P Perline Wong perline.wong@everzinc.com Get a Certificat…" at bounding box center [784, 391] width 1568 height 782
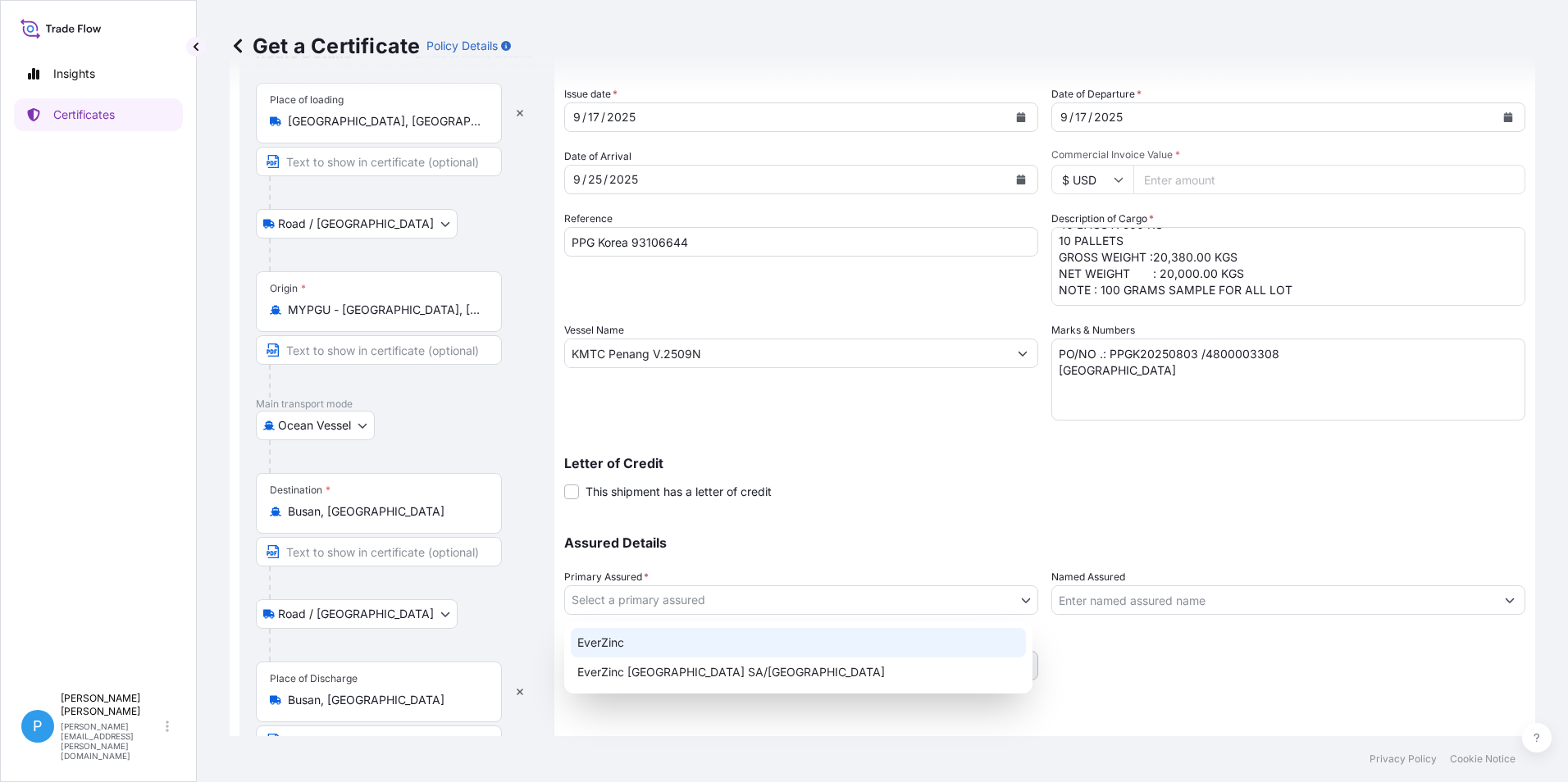
click at [605, 636] on div "EverZinc" at bounding box center [799, 643] width 456 height 29
select select "31493"
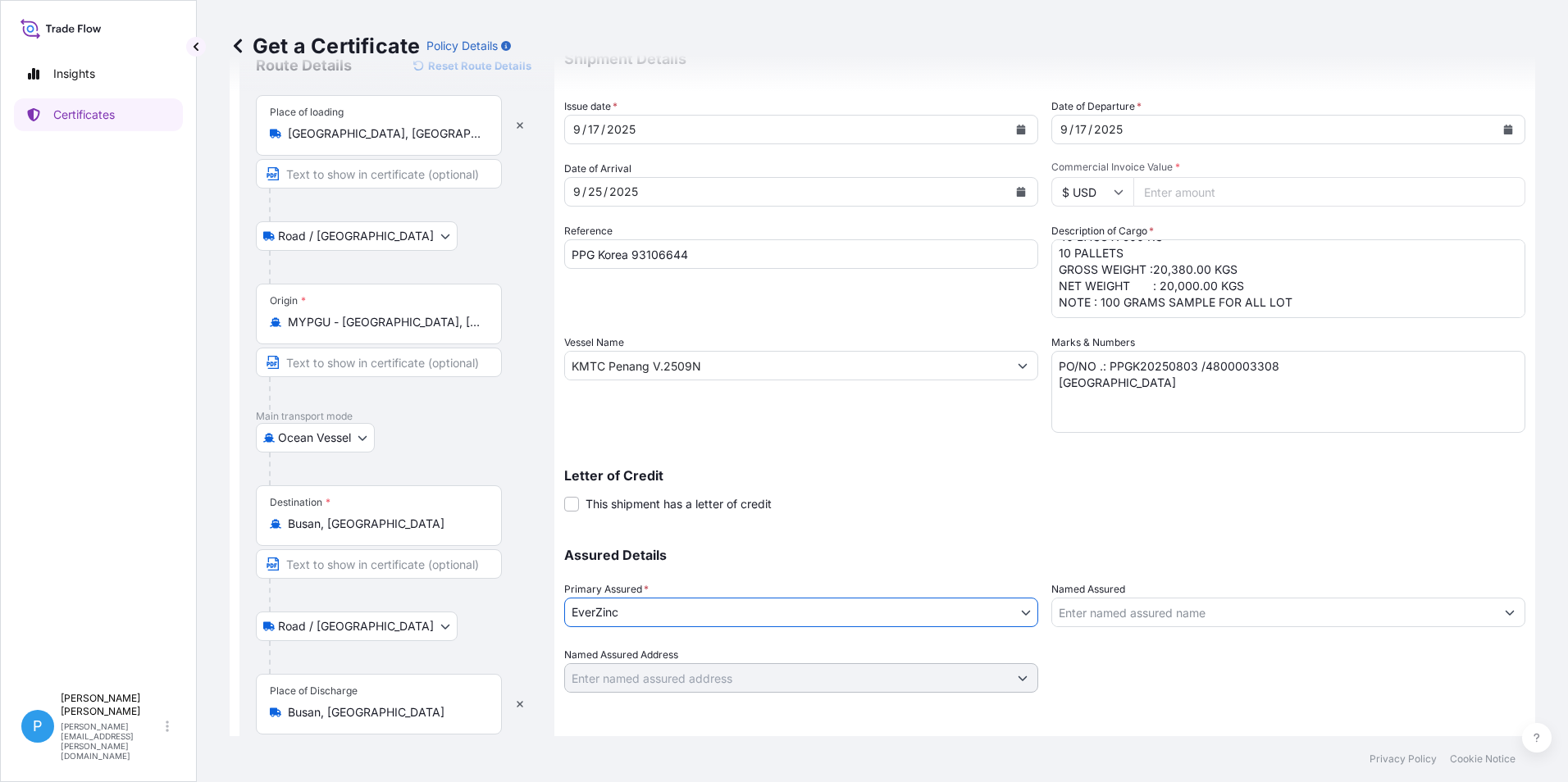
scroll to position [0, 0]
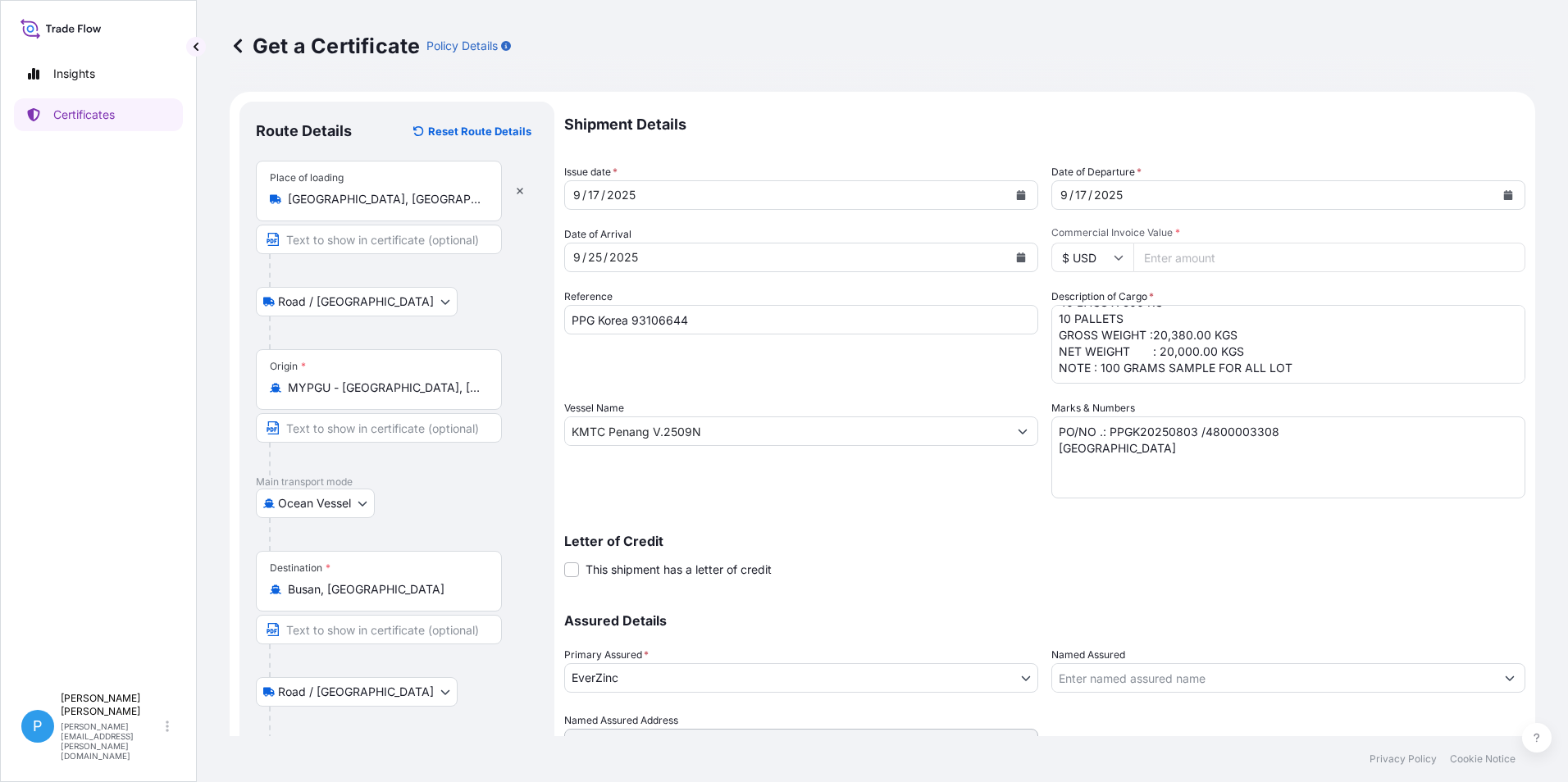
click at [1183, 256] on input "Commercial Invoice Value *" at bounding box center [1330, 257] width 392 height 29
type input "66577.00"
click at [1228, 456] on textarea "PO/NO .: PPGK20250803 /4800003308 BUSAN" at bounding box center [1288, 457] width 474 height 82
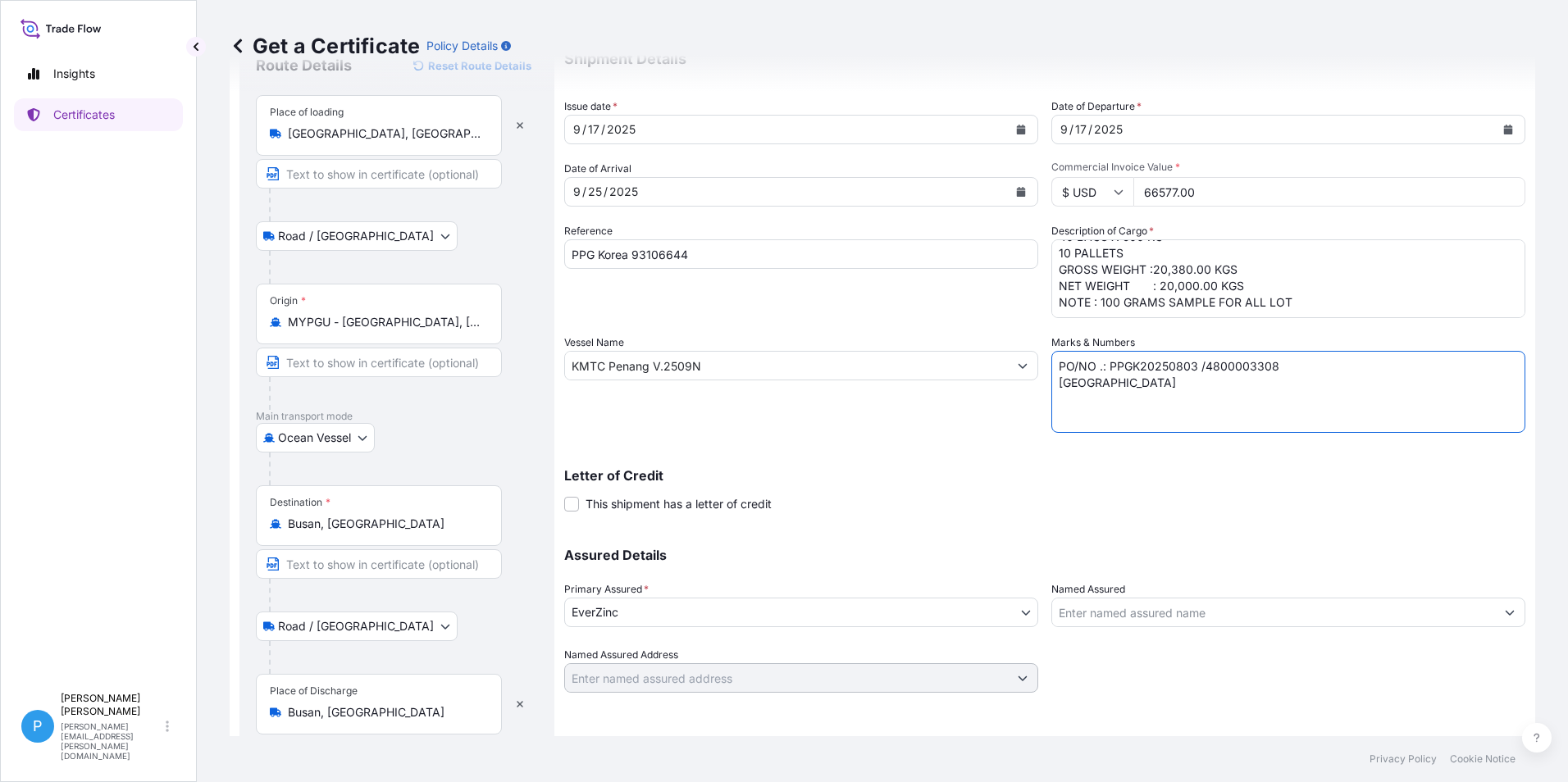
scroll to position [123, 0]
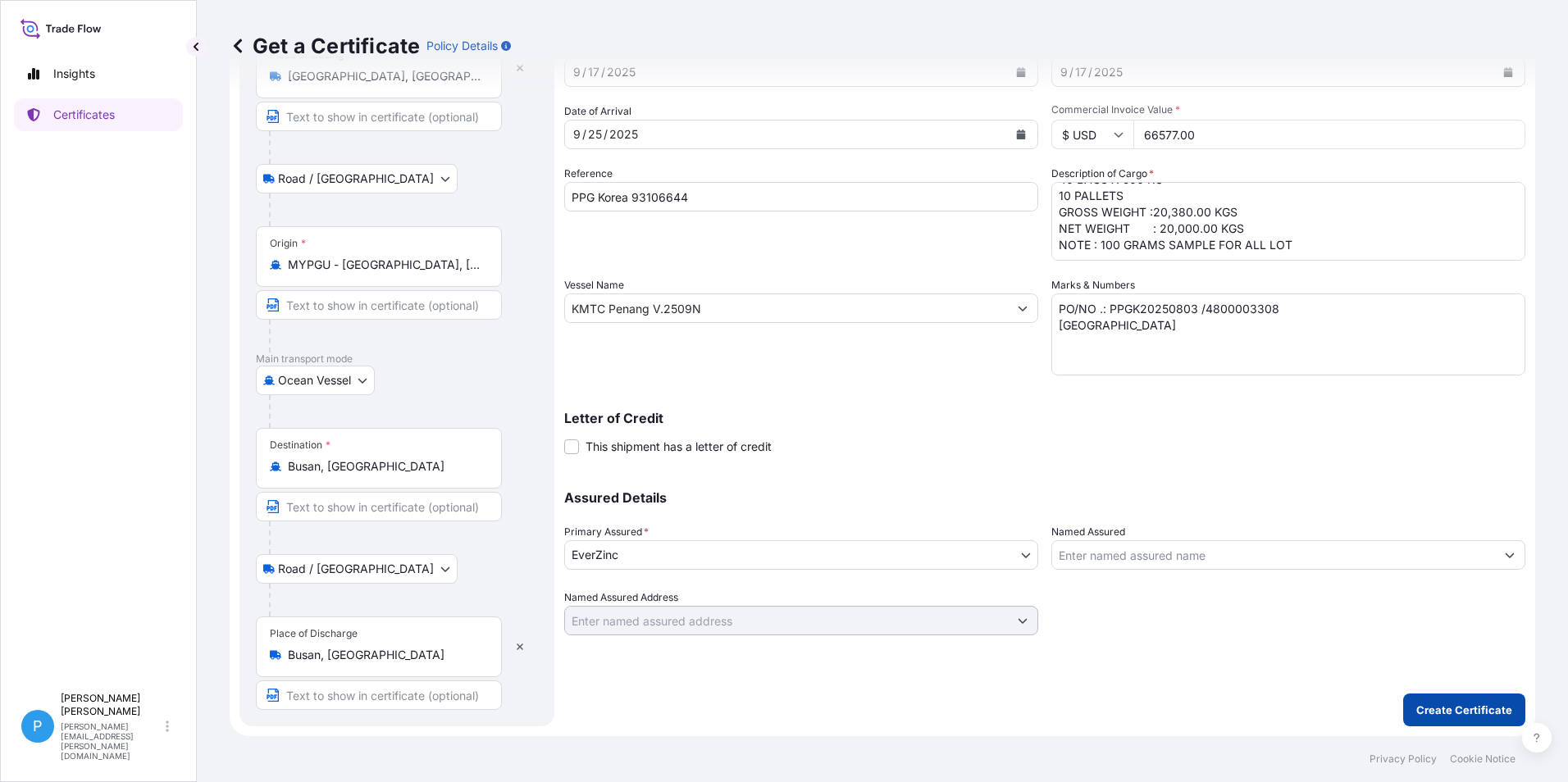
click at [1455, 712] on p "Create Certificate" at bounding box center [1465, 710] width 96 height 16
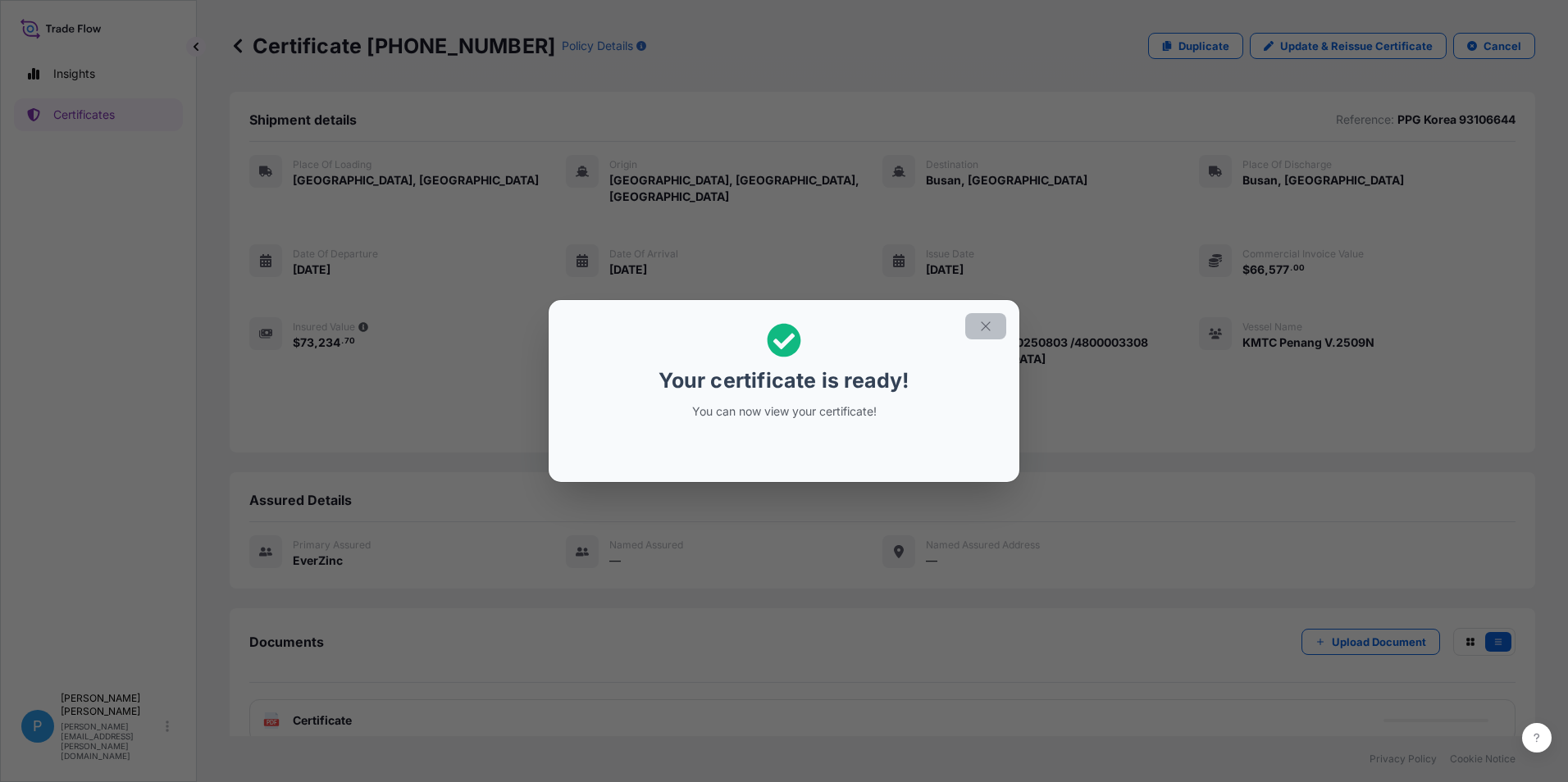
click at [987, 326] on icon "button" at bounding box center [985, 326] width 9 height 9
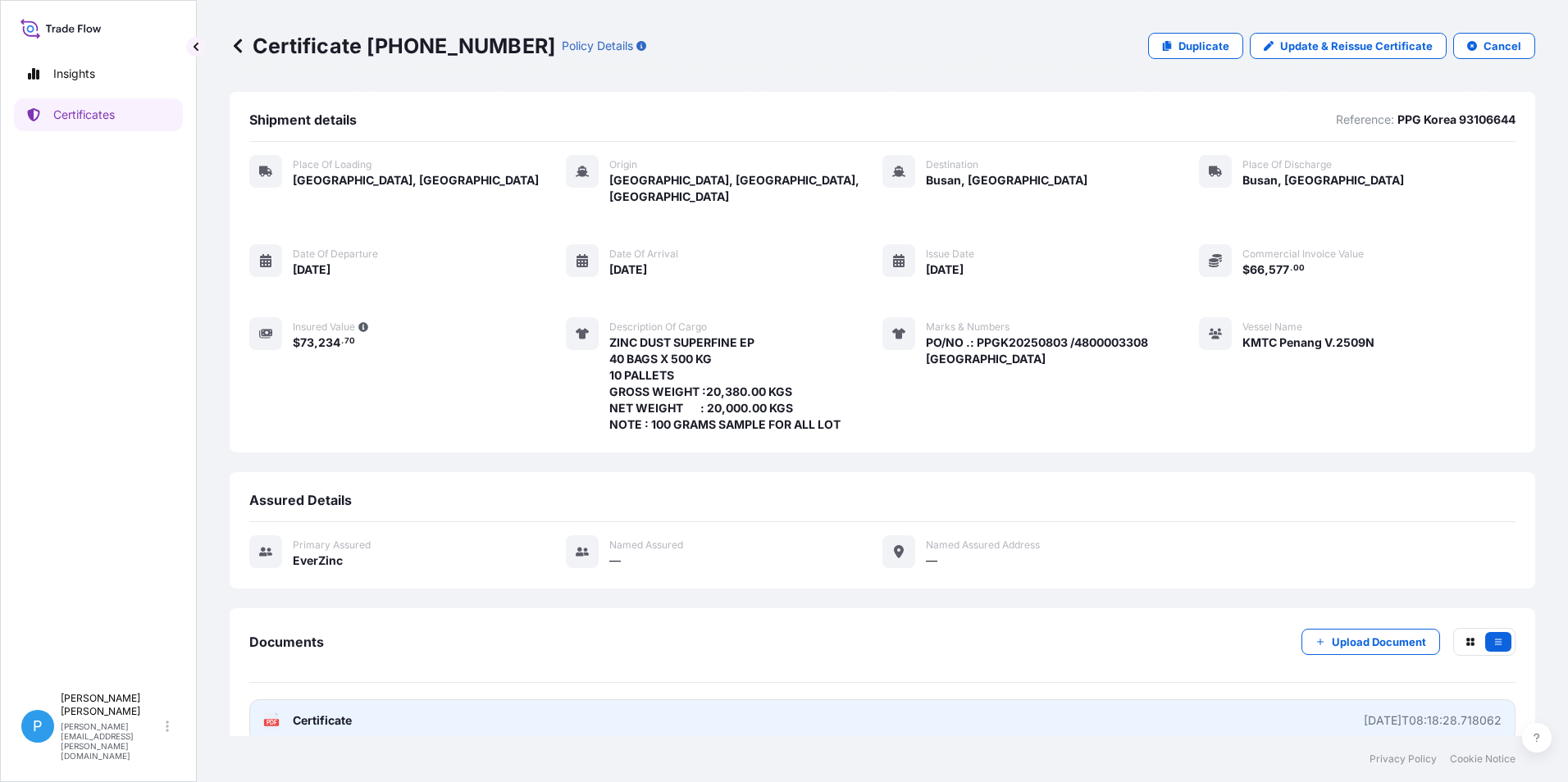
click at [298, 712] on span "Certificate" at bounding box center [322, 720] width 59 height 16
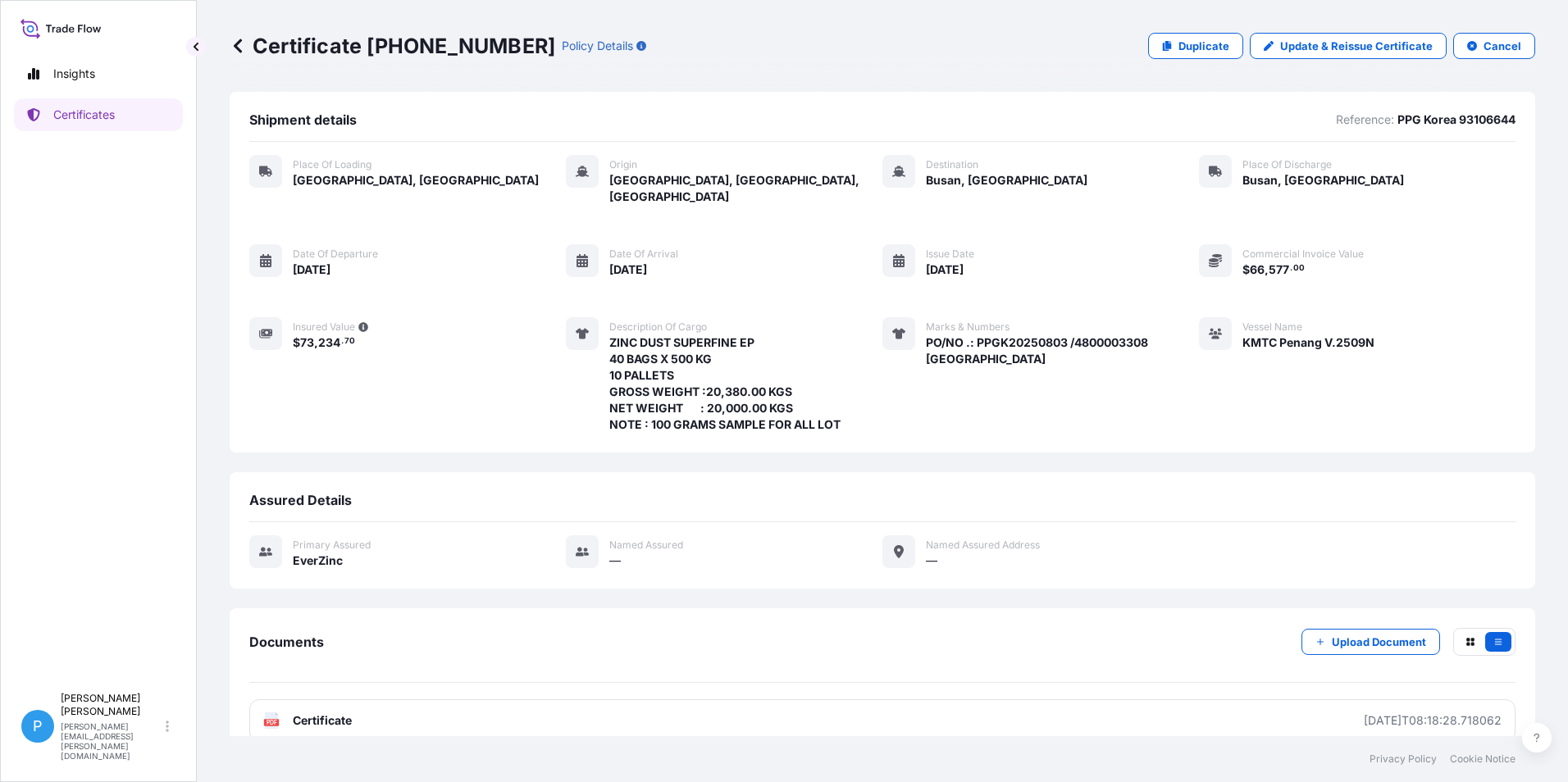
click at [229, 44] on div "Certificate 31493-104-1 Policy Details Duplicate Update & Reissue Certificate C…" at bounding box center [882, 368] width 1371 height 736
click at [236, 46] on icon at bounding box center [238, 46] width 9 height 14
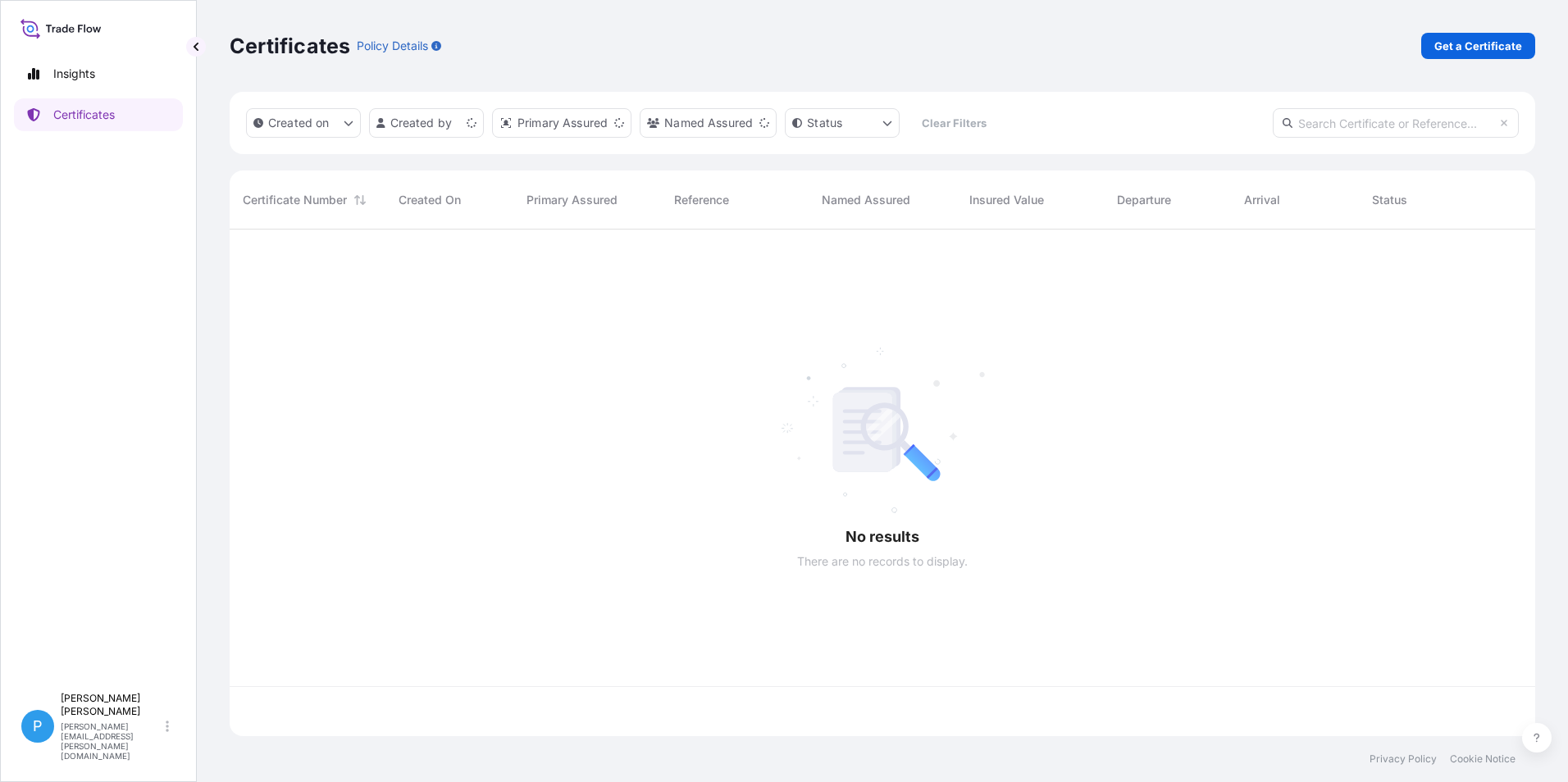
scroll to position [504, 1294]
